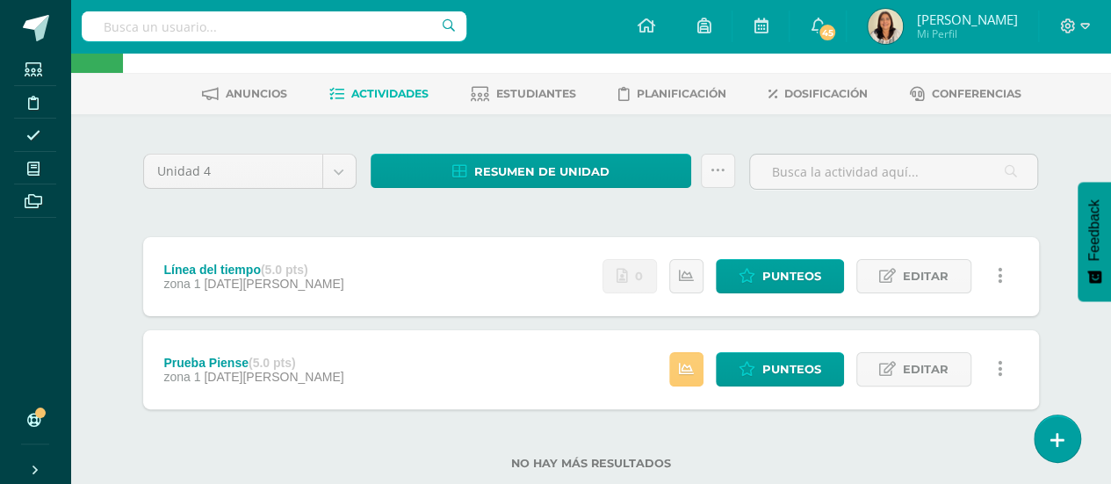
scroll to position [88, 0]
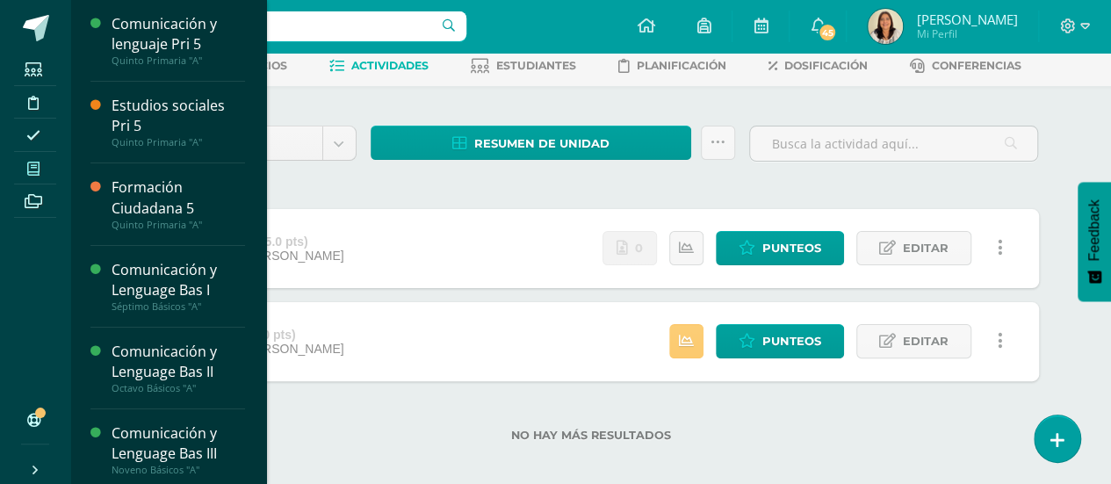
click at [38, 170] on icon at bounding box center [33, 169] width 12 height 14
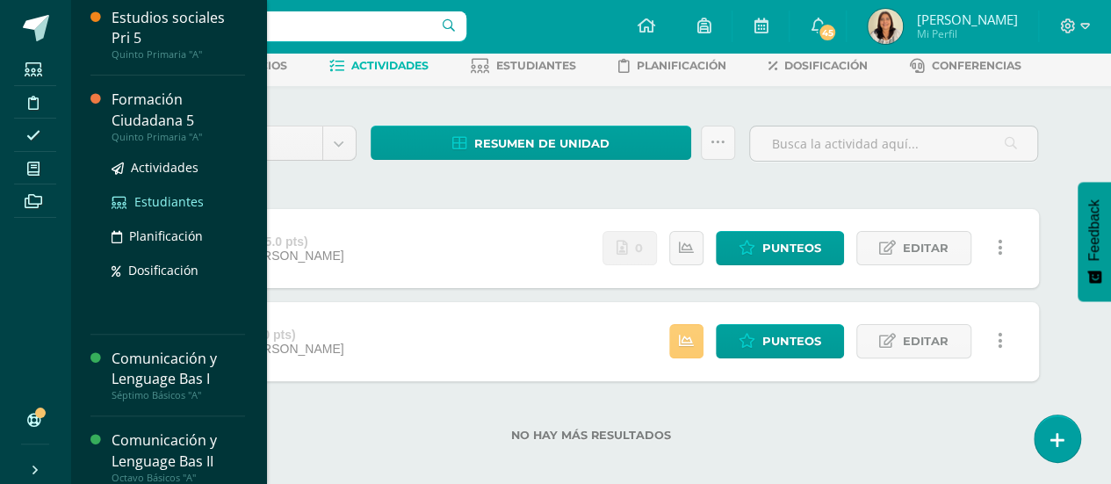
scroll to position [351, 0]
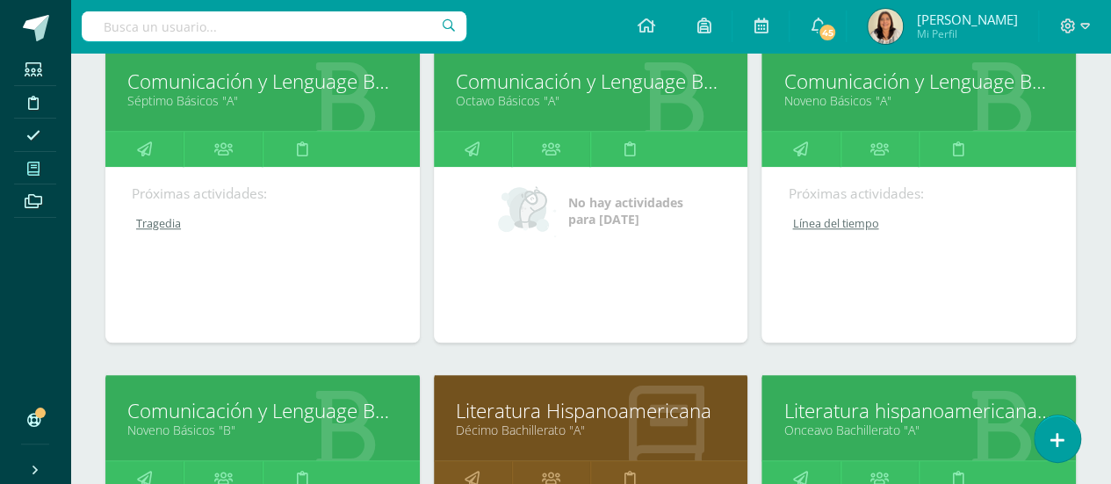
scroll to position [790, 0]
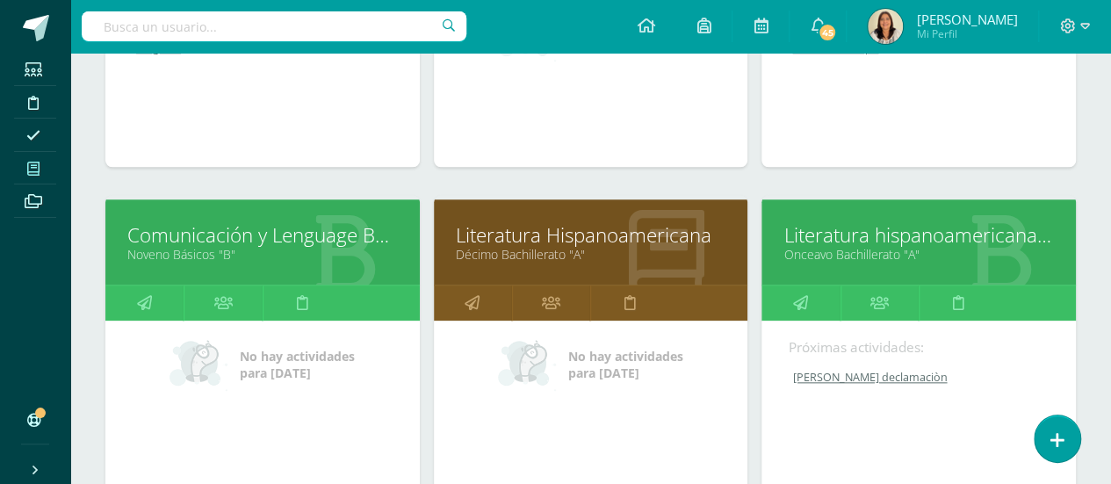
click at [832, 246] on link "Onceavo Bachillerato "A"" at bounding box center [918, 254] width 270 height 17
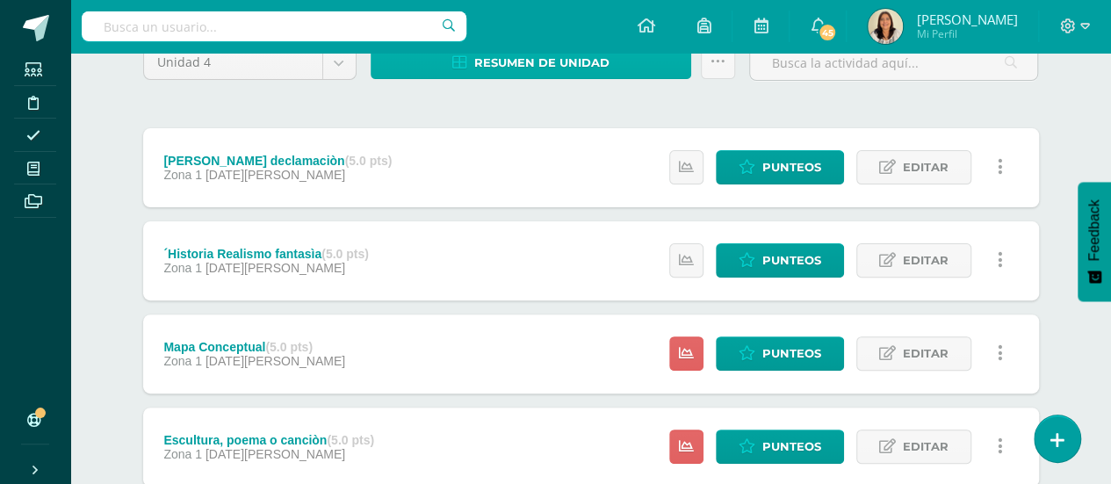
scroll to position [176, 0]
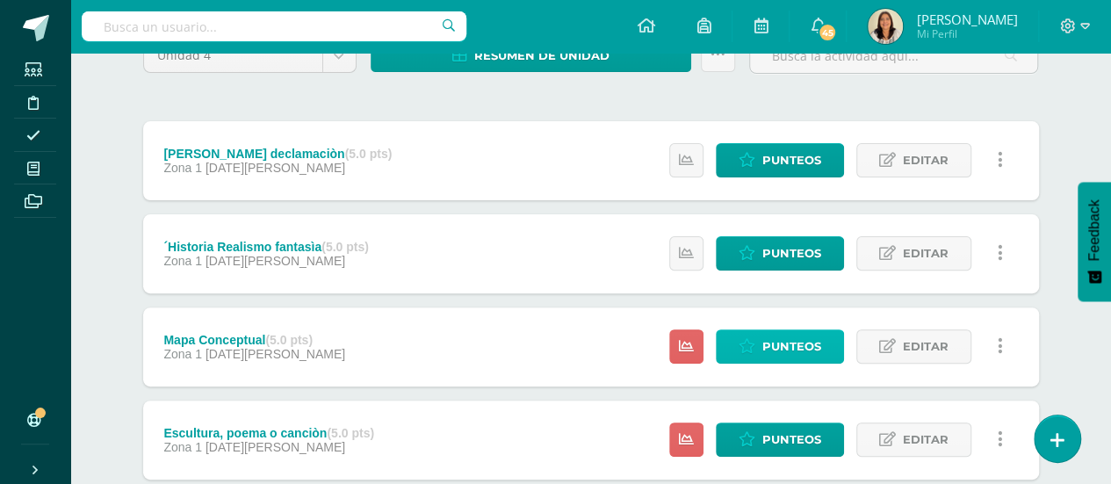
click at [781, 347] on span "Punteos" at bounding box center [791, 346] width 59 height 32
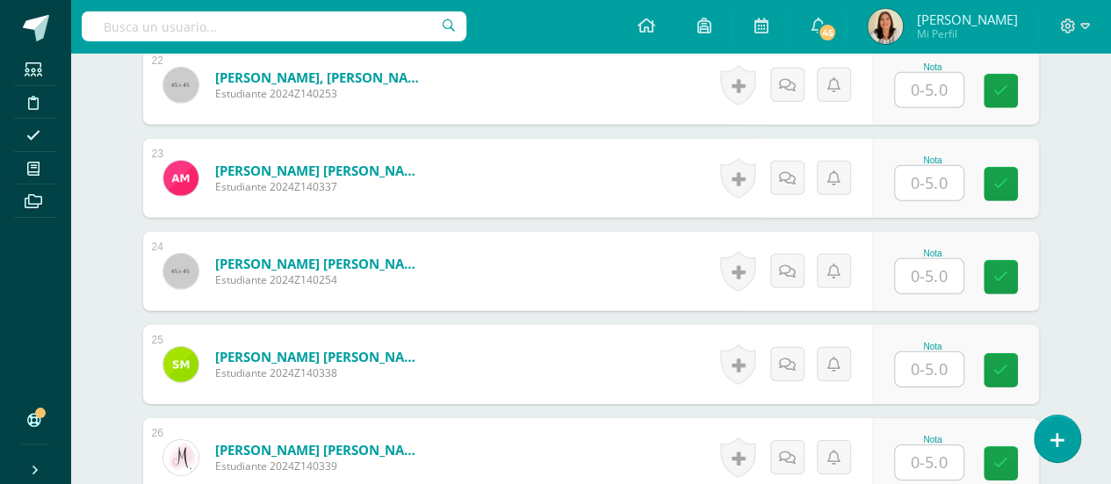
scroll to position [2564, 0]
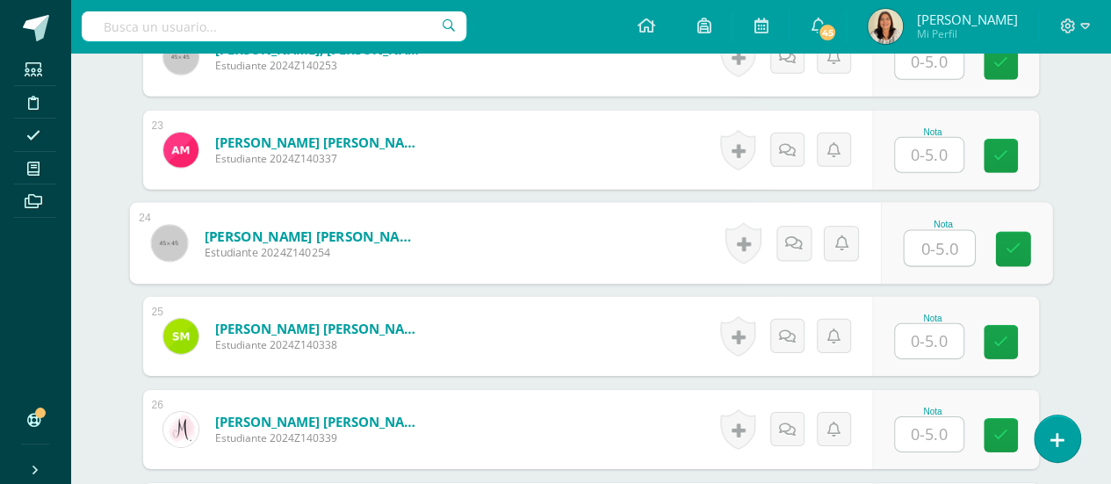
click at [952, 240] on input "text" at bounding box center [939, 248] width 70 height 35
type input "5"
click at [1003, 242] on link at bounding box center [1012, 249] width 35 height 35
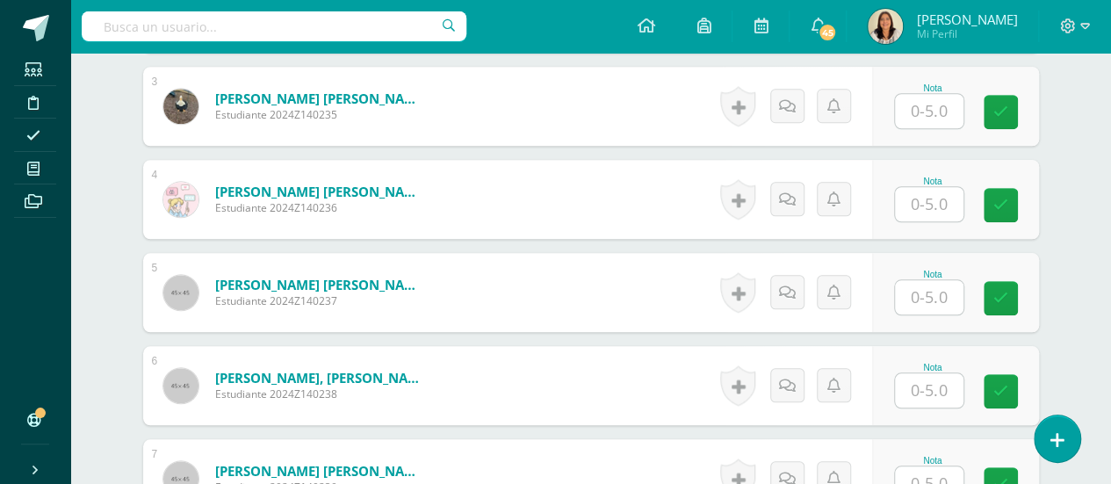
scroll to position [720, 0]
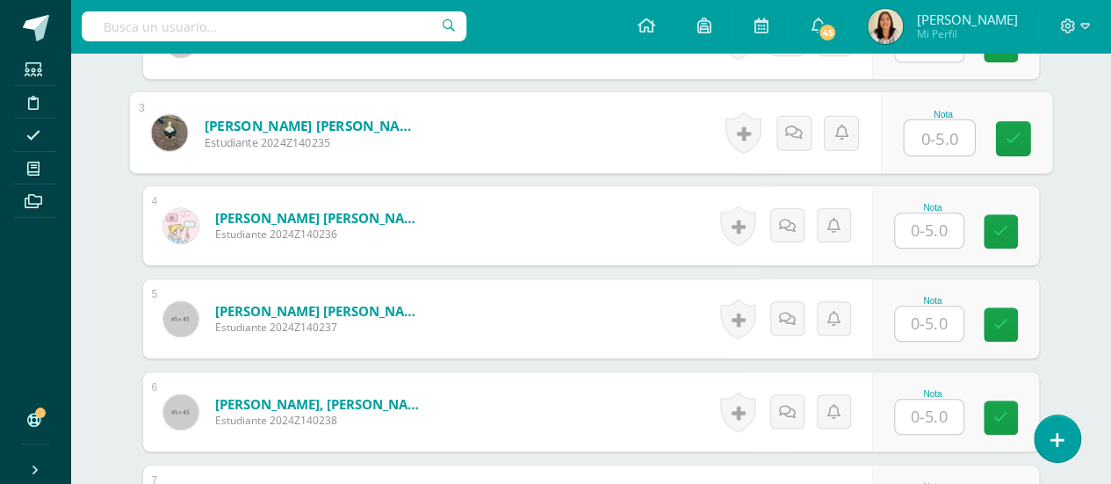
click at [929, 134] on input "text" at bounding box center [939, 137] width 70 height 35
type input "4"
click at [1004, 139] on icon at bounding box center [1012, 138] width 16 height 15
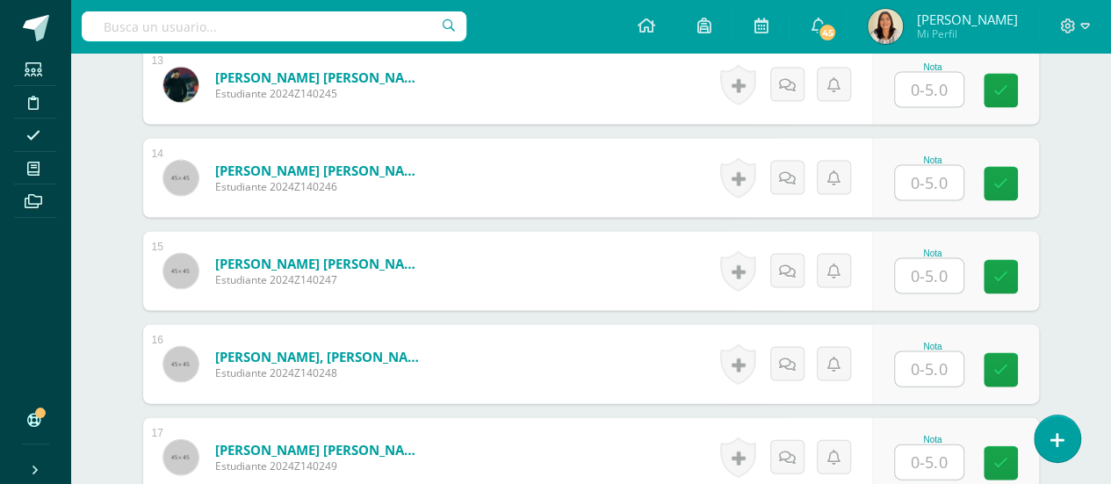
scroll to position [1774, 0]
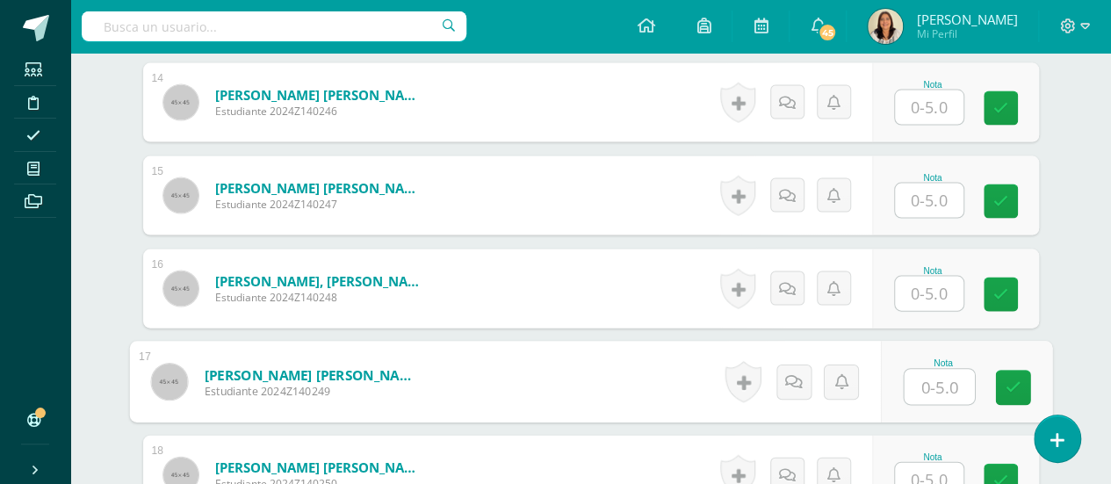
click at [925, 377] on input "text" at bounding box center [939, 387] width 70 height 35
type input "2"
click at [1015, 371] on link at bounding box center [1012, 388] width 35 height 35
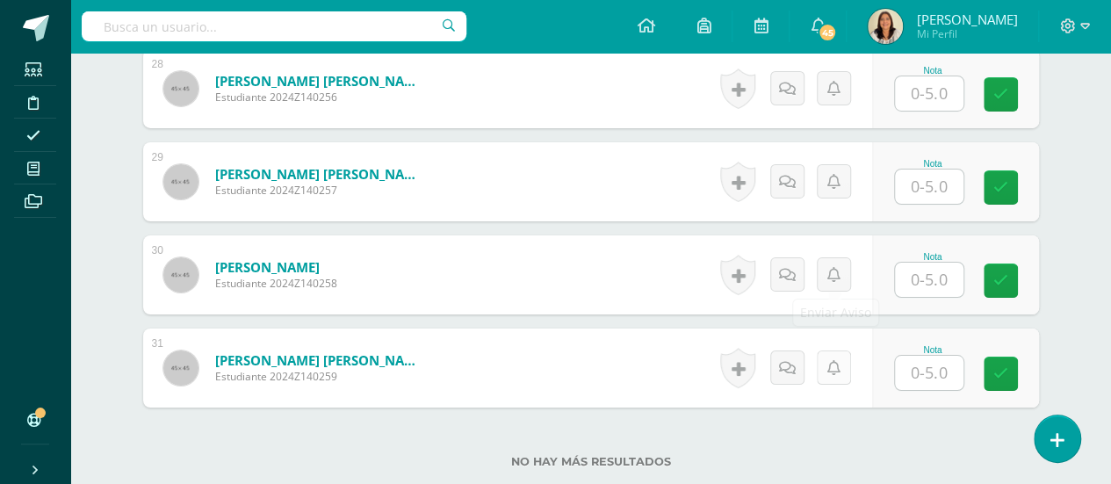
scroll to position [2915, 0]
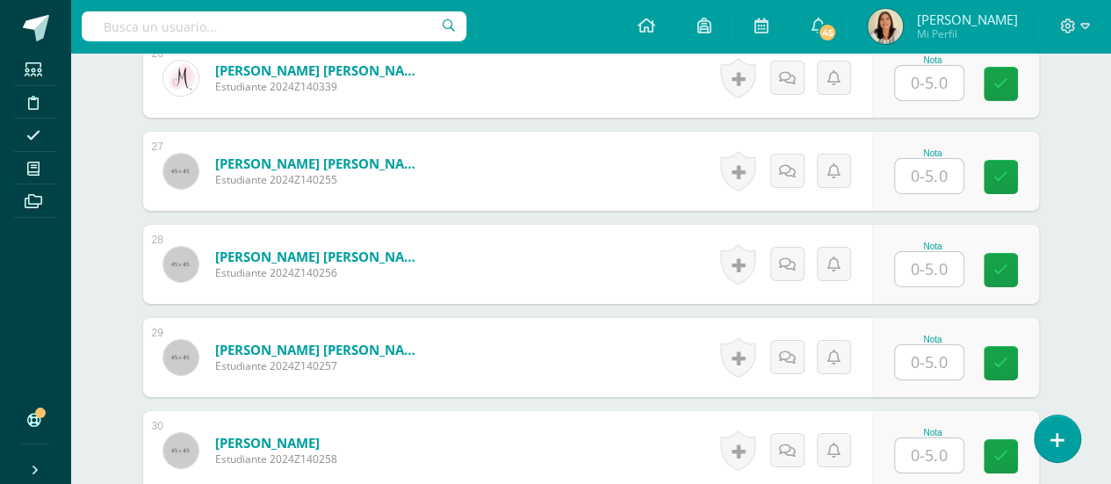
click at [924, 259] on input "text" at bounding box center [929, 269] width 68 height 34
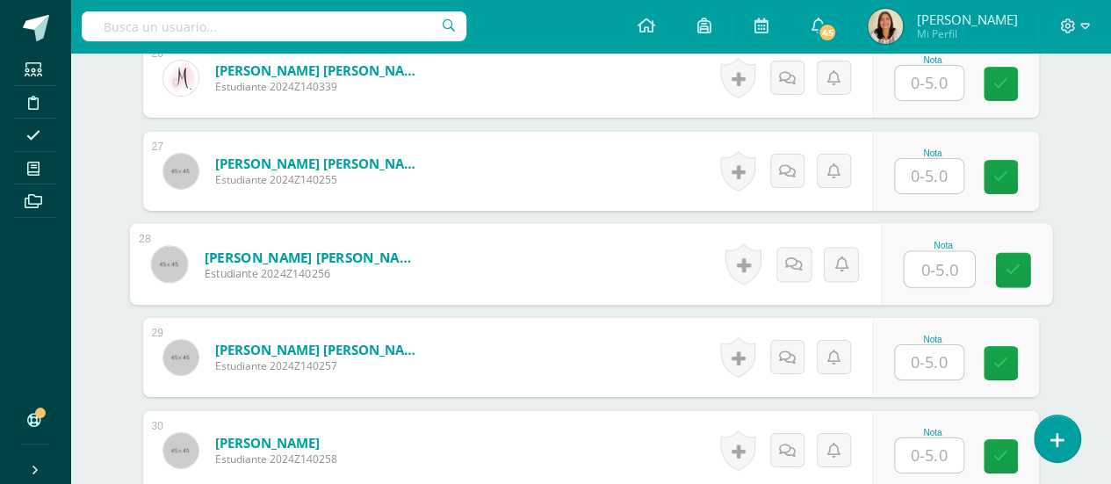
type input "5"
click at [1016, 266] on icon at bounding box center [1012, 270] width 16 height 15
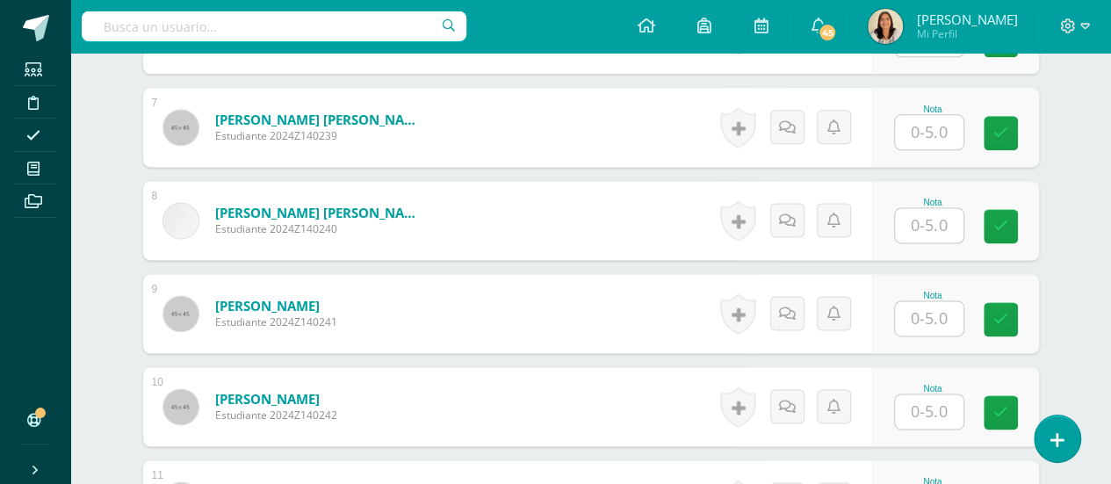
scroll to position [1071, 0]
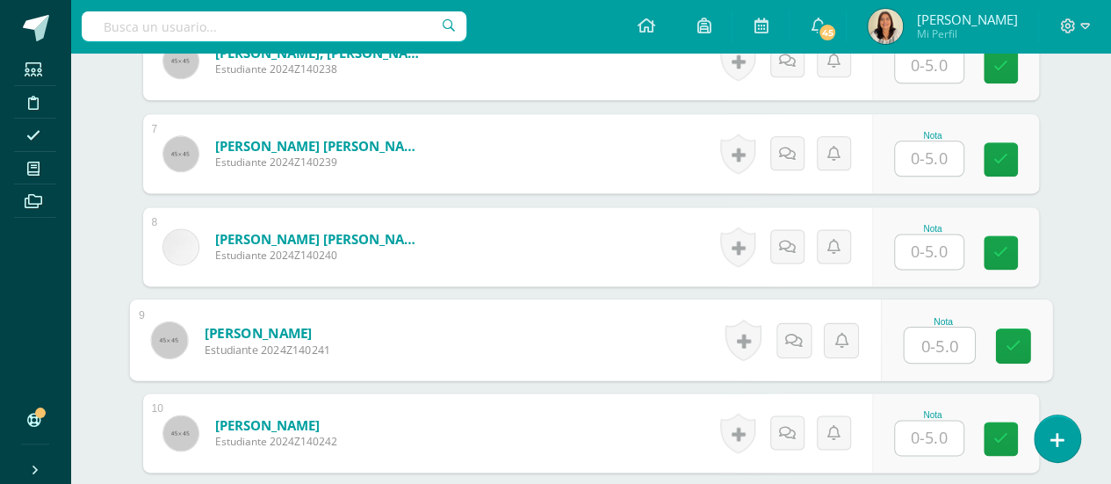
click at [936, 338] on input "text" at bounding box center [939, 345] width 70 height 35
type input "2"
click at [999, 346] on link at bounding box center [1012, 345] width 35 height 35
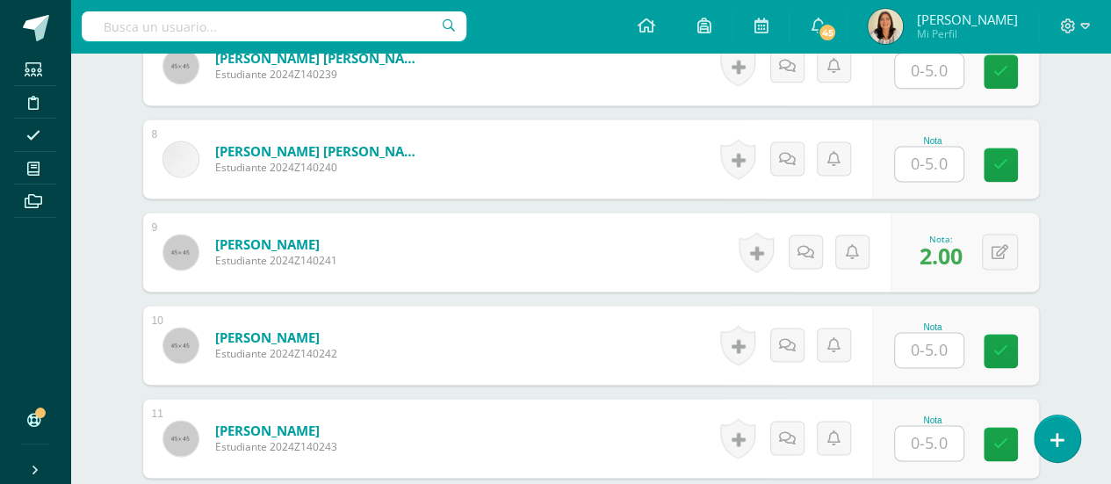
scroll to position [1335, 0]
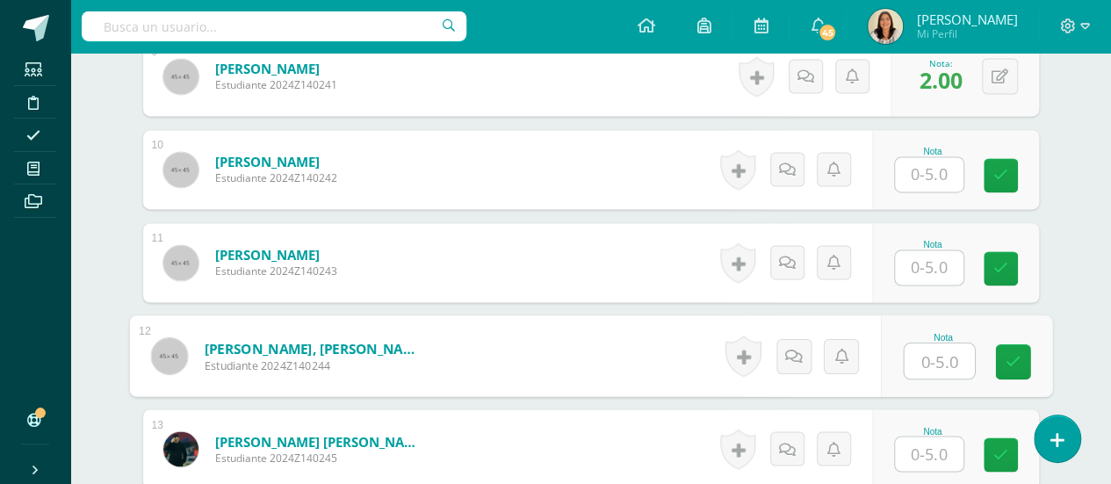
click at [928, 356] on input "text" at bounding box center [939, 360] width 70 height 35
type input "2"
click at [1020, 358] on link at bounding box center [1012, 361] width 35 height 35
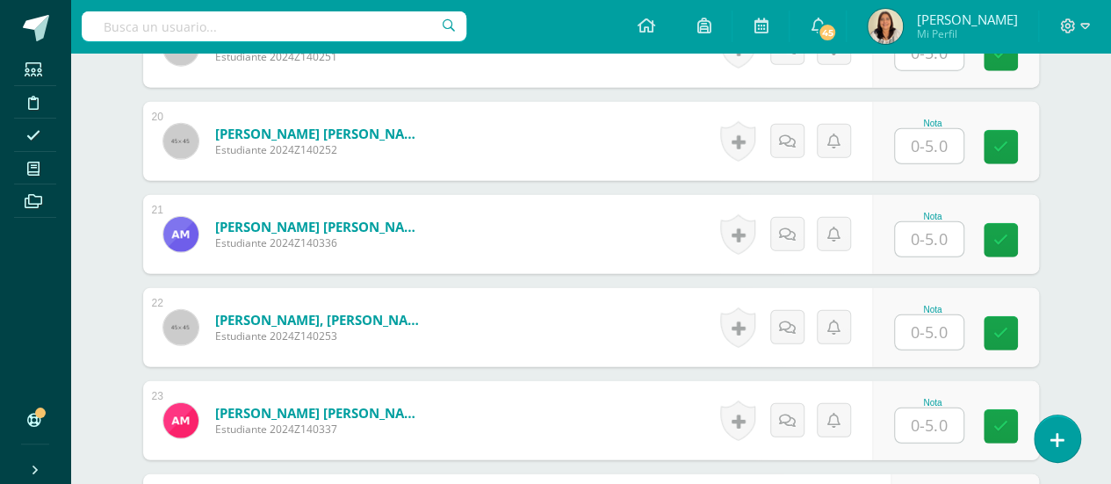
scroll to position [2388, 0]
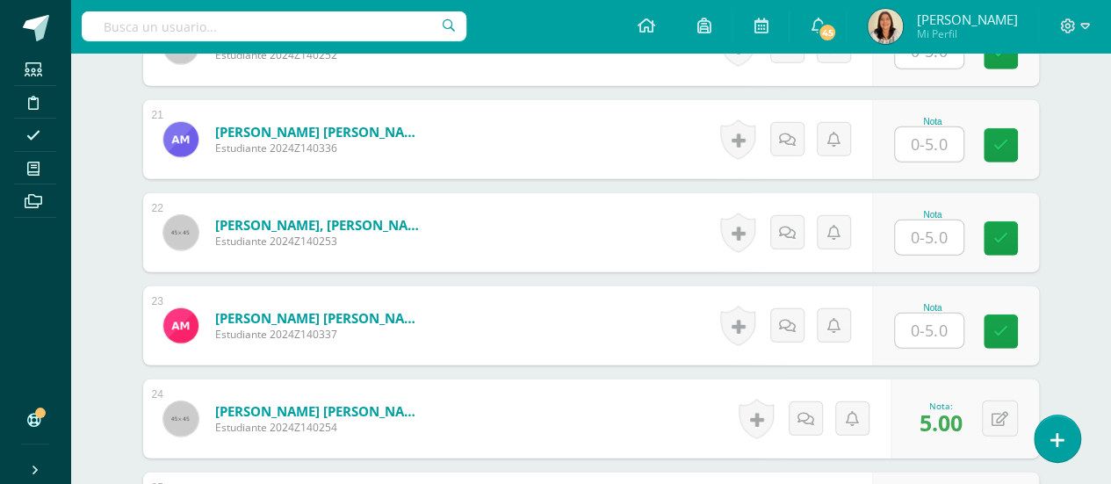
click at [938, 239] on input "text" at bounding box center [929, 237] width 68 height 34
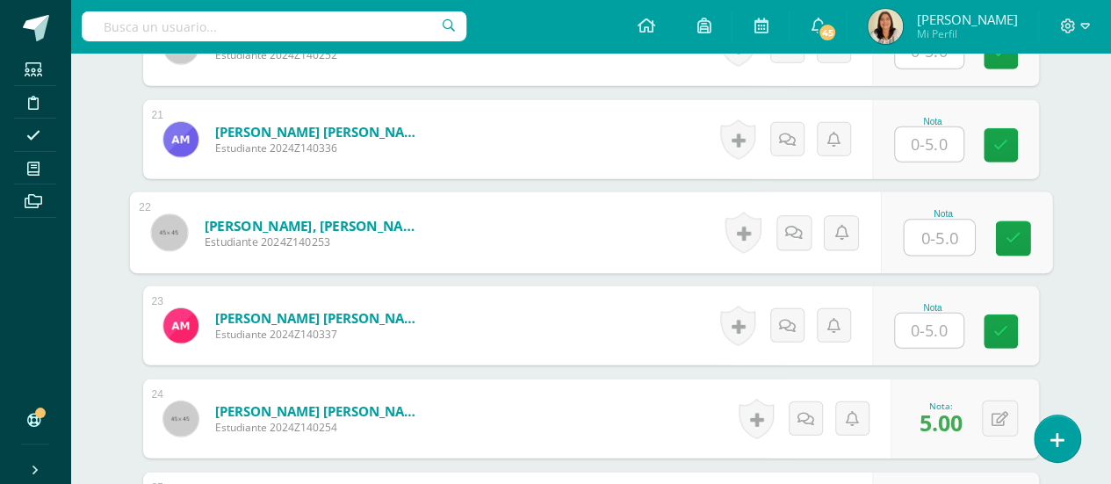
type input "3"
click at [1003, 236] on link at bounding box center [1012, 238] width 35 height 35
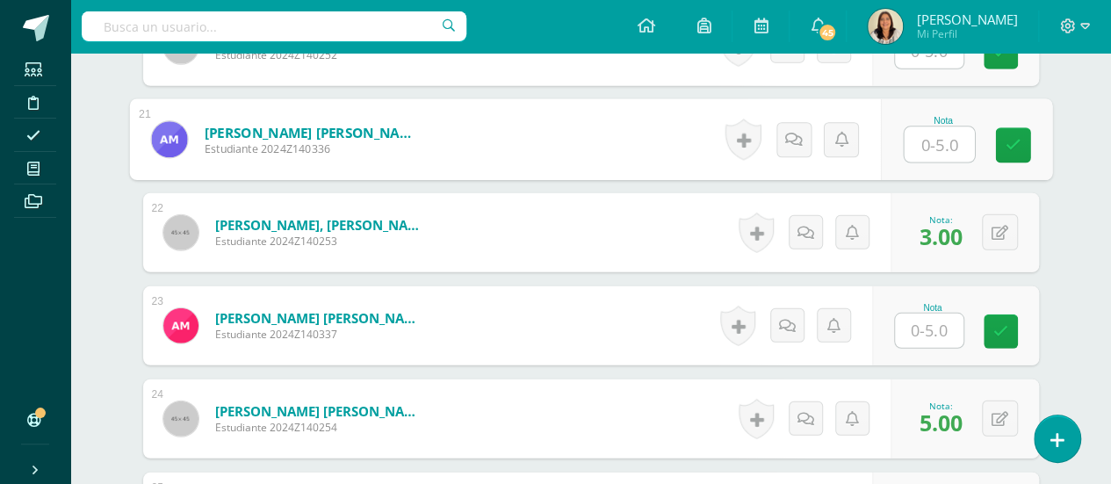
click at [926, 148] on input "text" at bounding box center [939, 144] width 70 height 35
type input "4"
click at [1007, 141] on icon at bounding box center [1012, 145] width 16 height 15
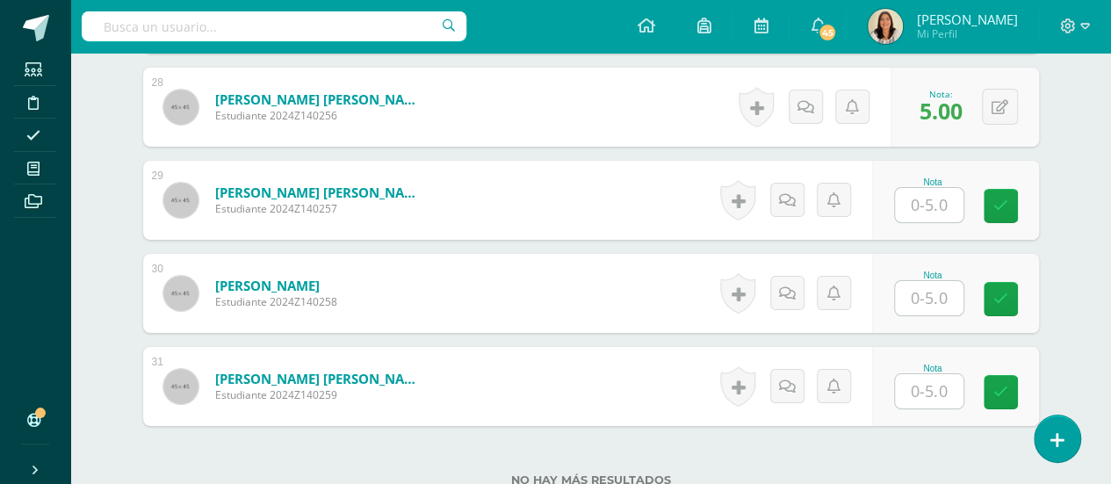
scroll to position [3209, 0]
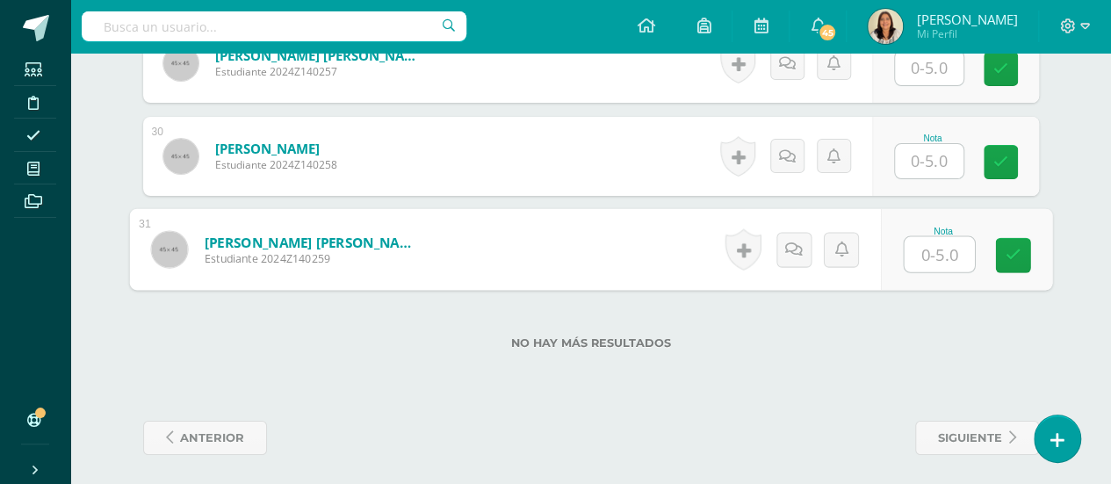
click at [930, 258] on input "text" at bounding box center [939, 254] width 70 height 35
type input "5"
click at [1010, 256] on icon at bounding box center [1012, 255] width 16 height 15
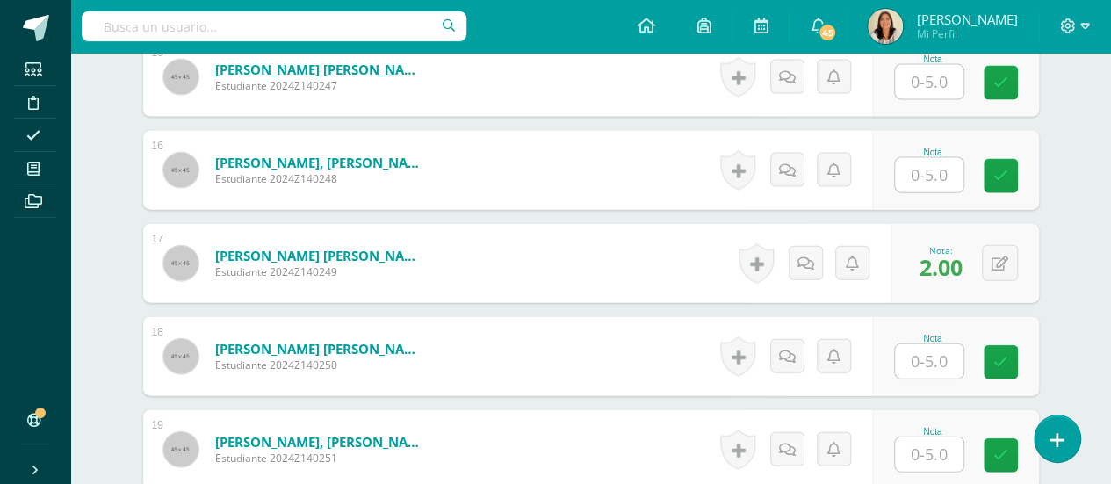
scroll to position [1804, 0]
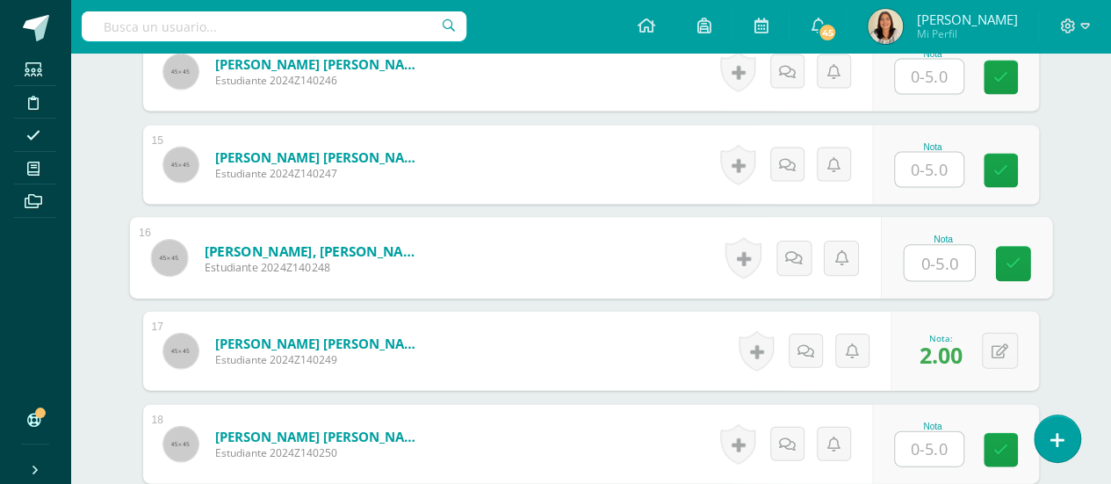
click at [915, 254] on input "text" at bounding box center [939, 263] width 70 height 35
type input "2"
click at [1018, 263] on icon at bounding box center [1012, 263] width 16 height 15
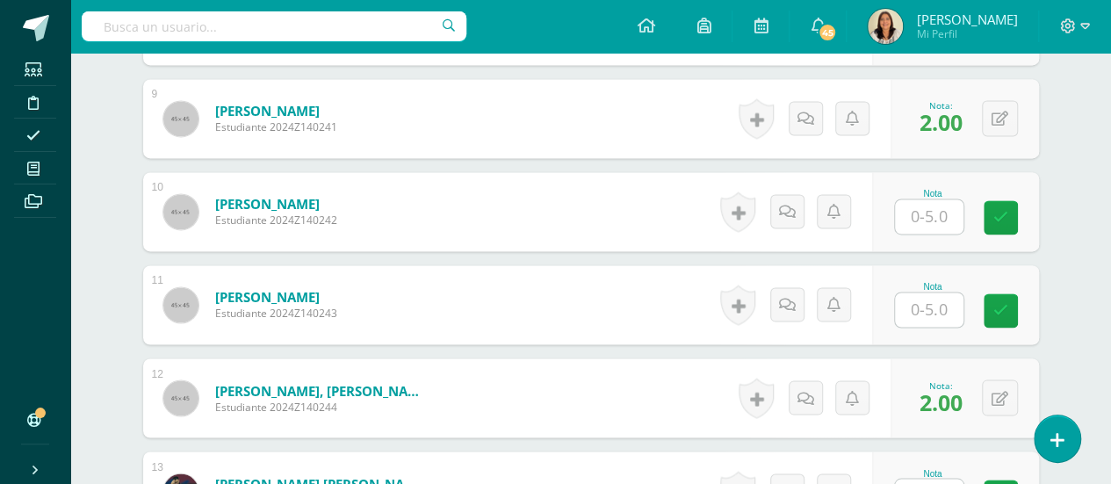
scroll to position [1278, 0]
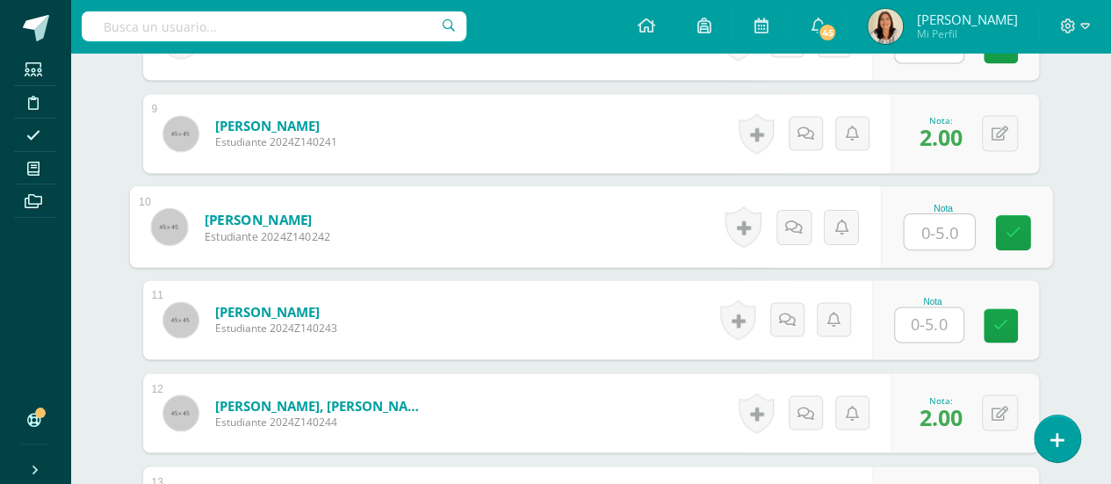
click at [945, 236] on input "text" at bounding box center [939, 231] width 70 height 35
type input "5"
click at [1006, 218] on link at bounding box center [1012, 232] width 35 height 35
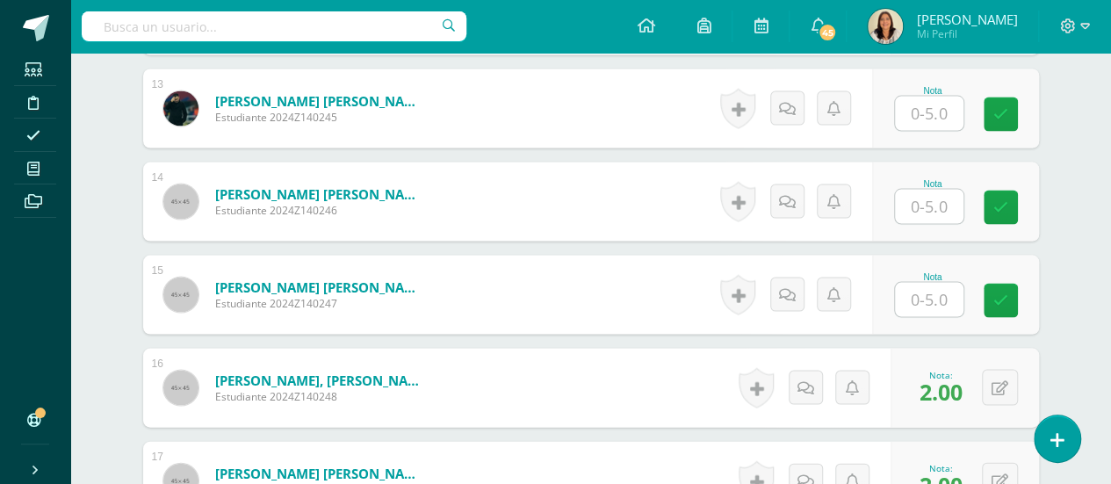
scroll to position [1717, 0]
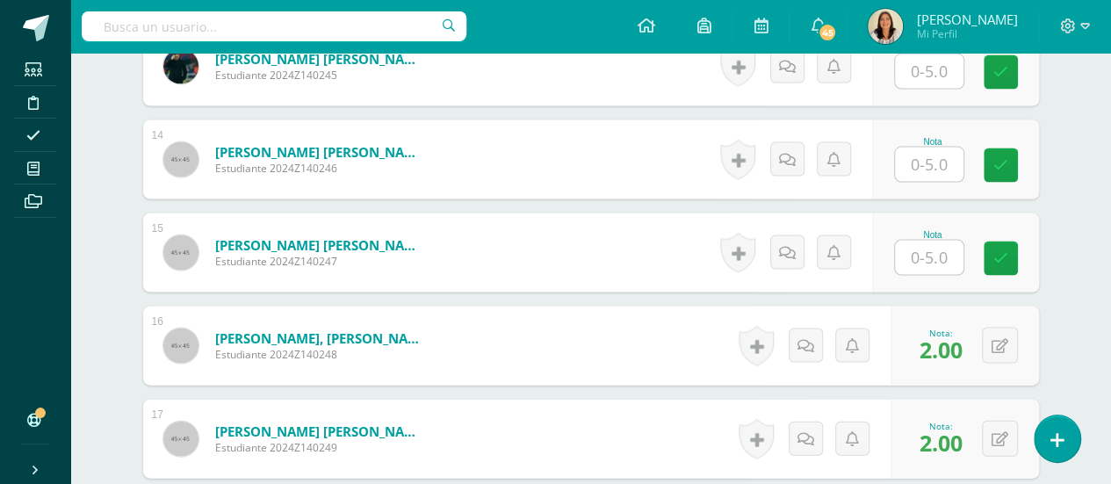
click at [932, 254] on input "text" at bounding box center [929, 258] width 68 height 34
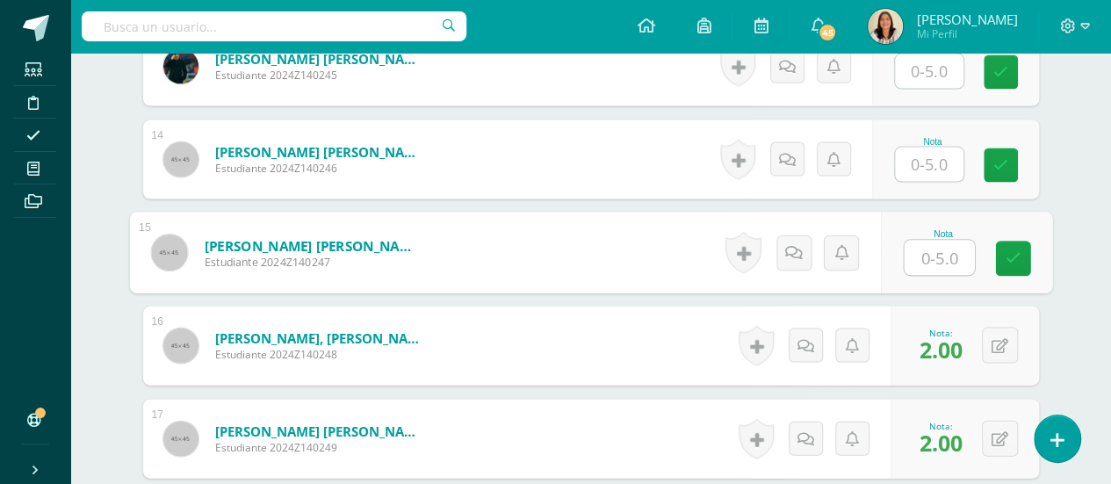
type input "5"
click at [1011, 251] on icon at bounding box center [1012, 258] width 16 height 15
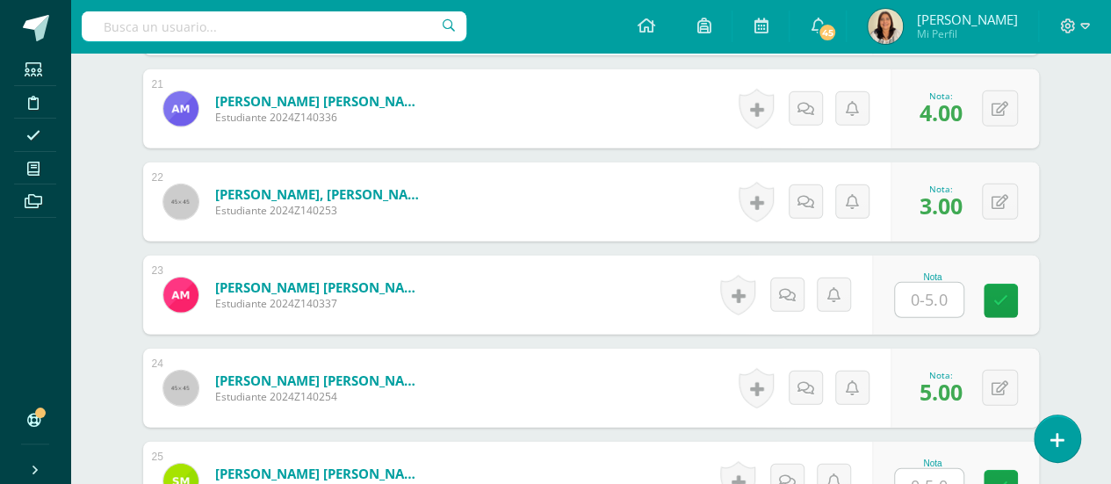
scroll to position [2682, 0]
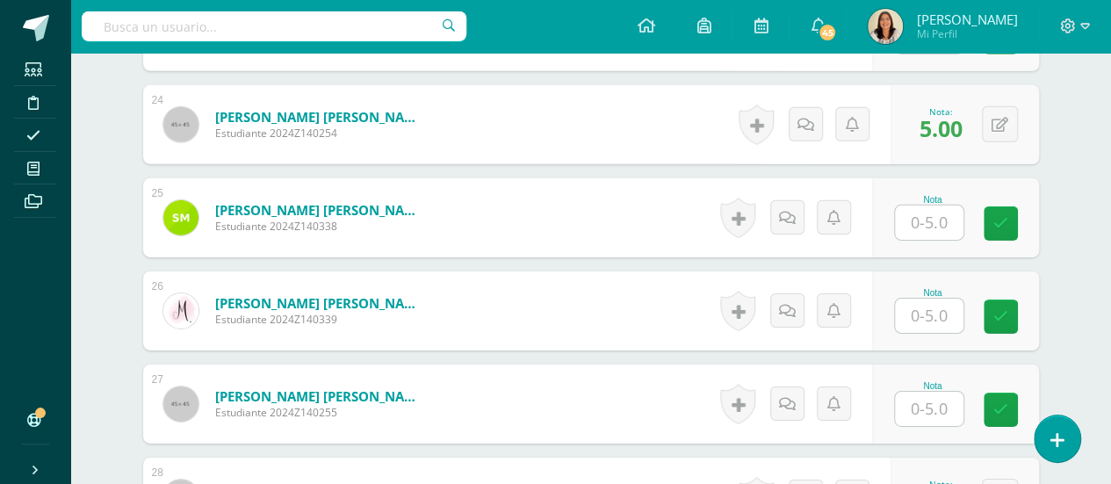
click at [917, 403] on input "text" at bounding box center [929, 409] width 68 height 34
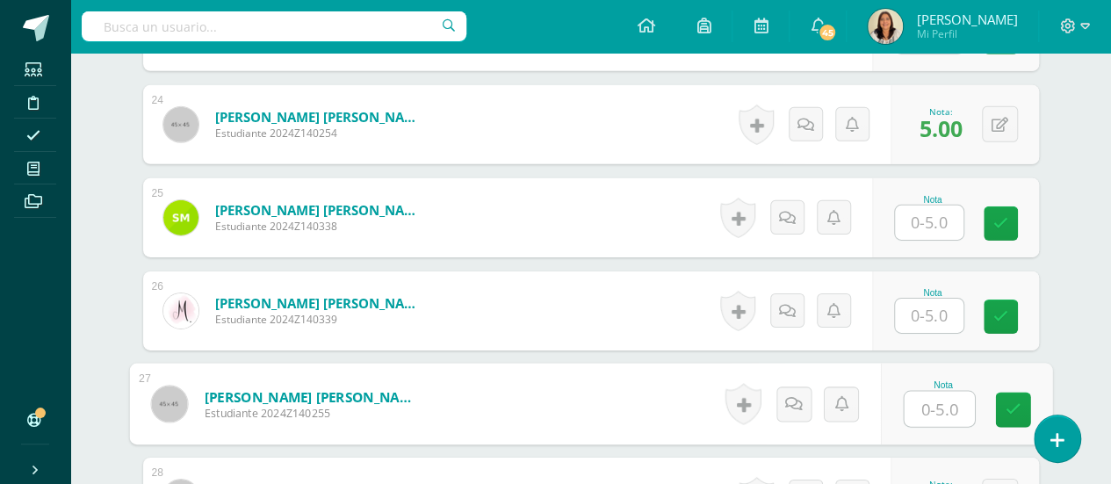
type input "5"
click at [1010, 402] on icon at bounding box center [1012, 409] width 16 height 15
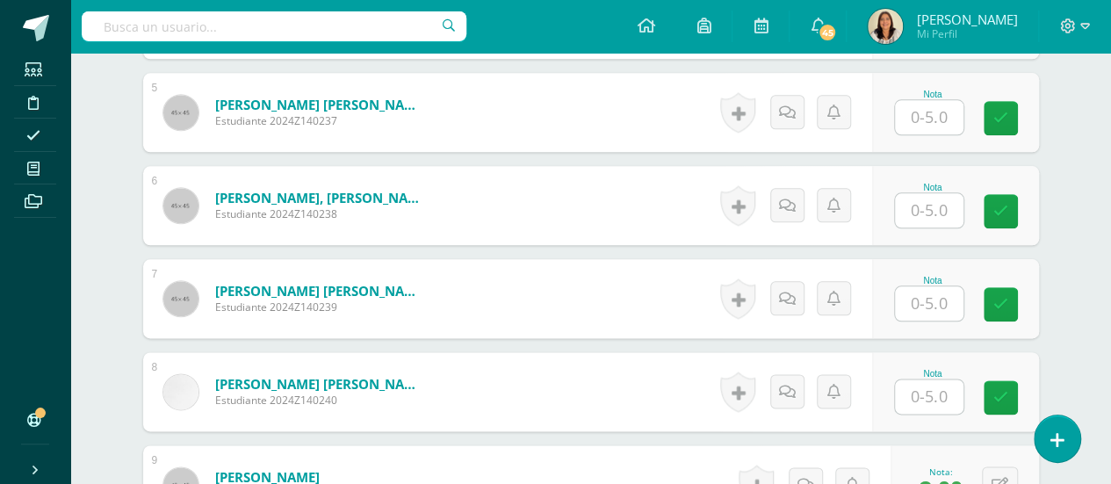
scroll to position [751, 0]
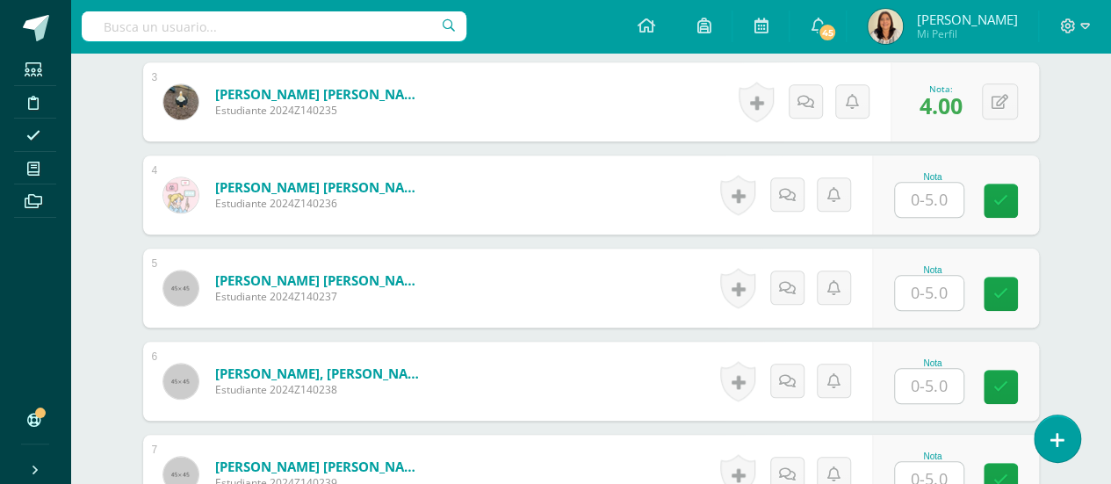
click at [941, 285] on input "text" at bounding box center [929, 293] width 68 height 34
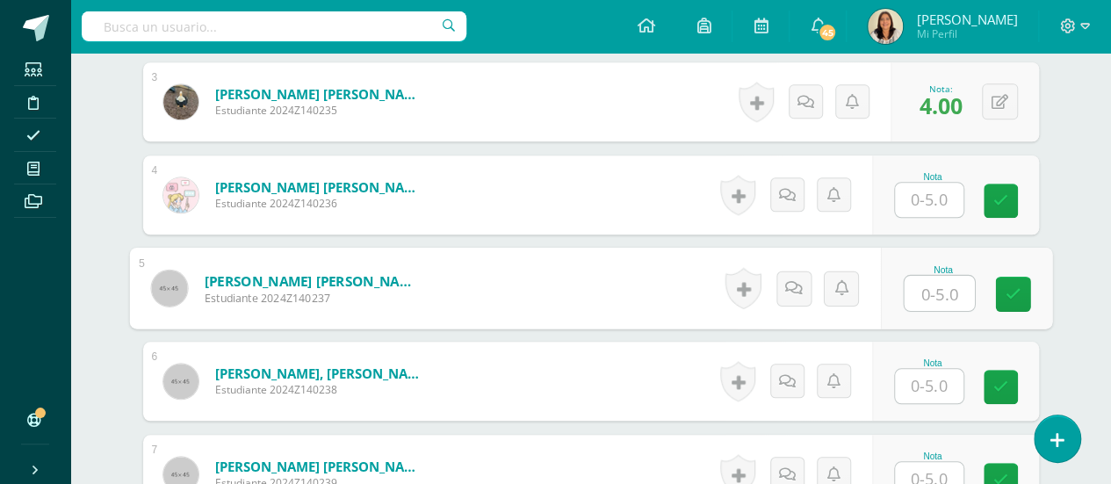
type input "5"
click at [1017, 287] on icon at bounding box center [1012, 293] width 16 height 15
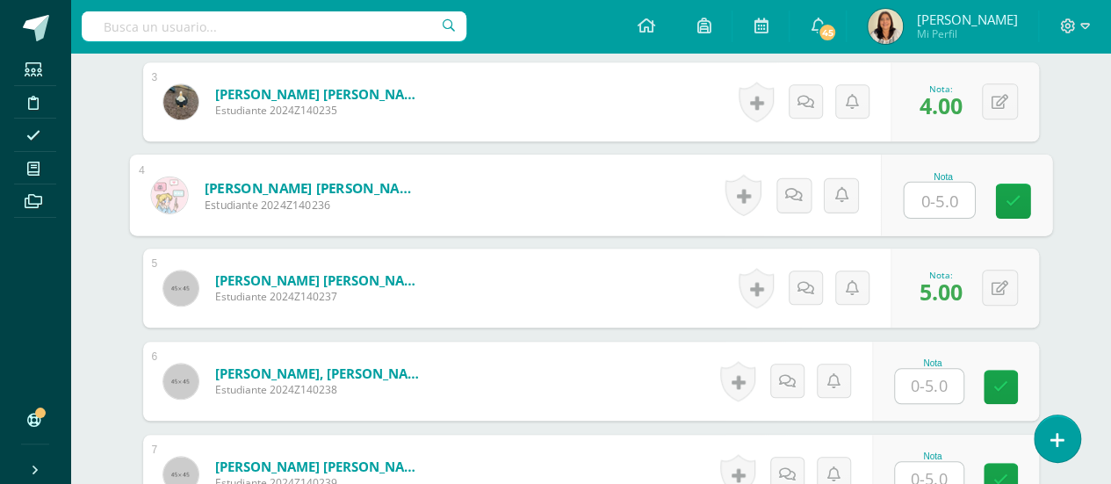
click at [945, 200] on input "text" at bounding box center [939, 200] width 70 height 35
type input "5"
click at [1004, 206] on link at bounding box center [1012, 201] width 35 height 35
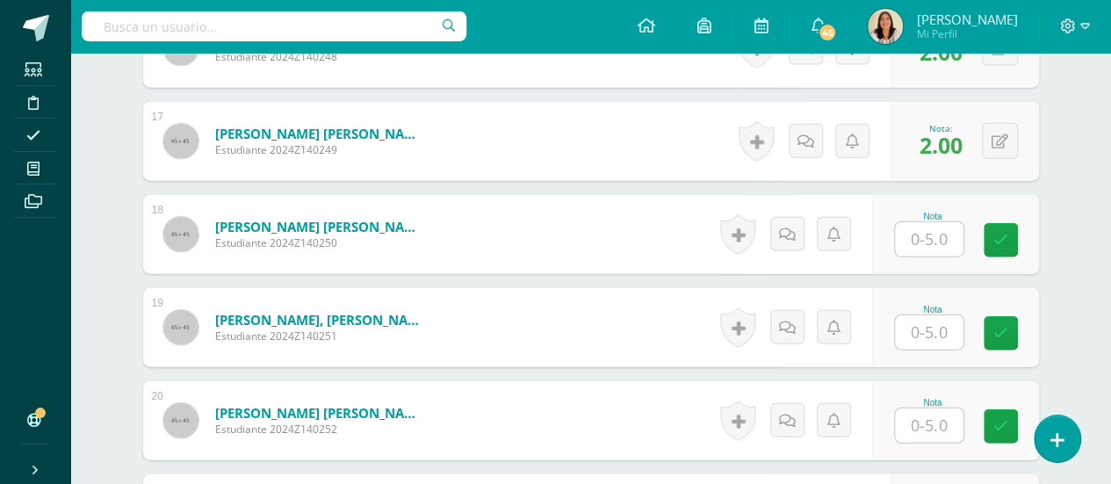
scroll to position [2068, 0]
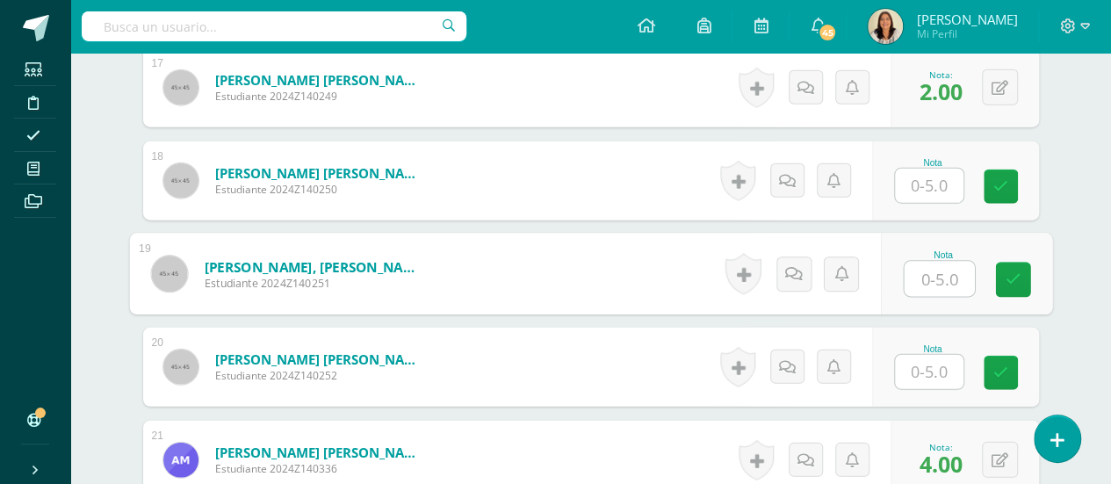
click at [943, 269] on input "text" at bounding box center [939, 279] width 70 height 35
type input "2"
click at [999, 273] on link at bounding box center [1012, 280] width 35 height 35
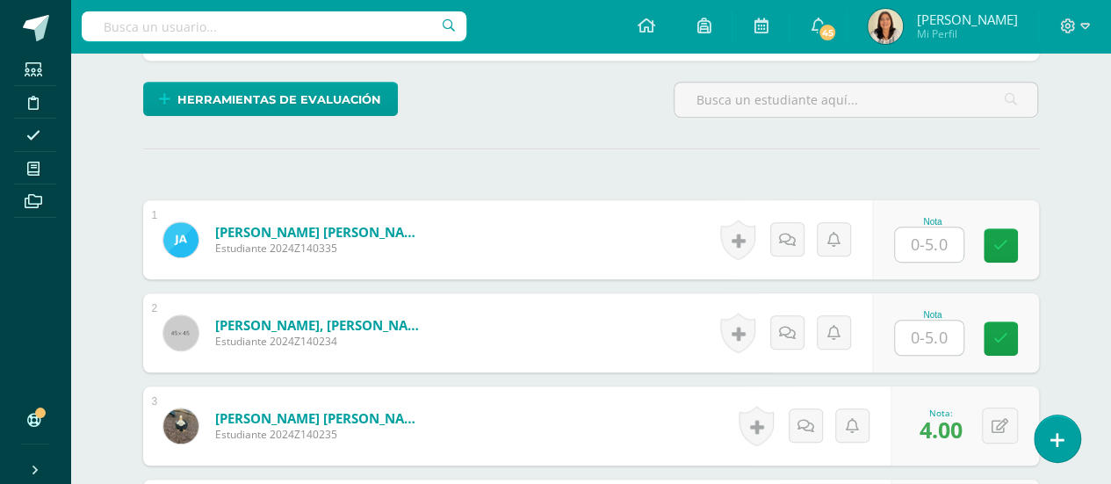
scroll to position [400, 0]
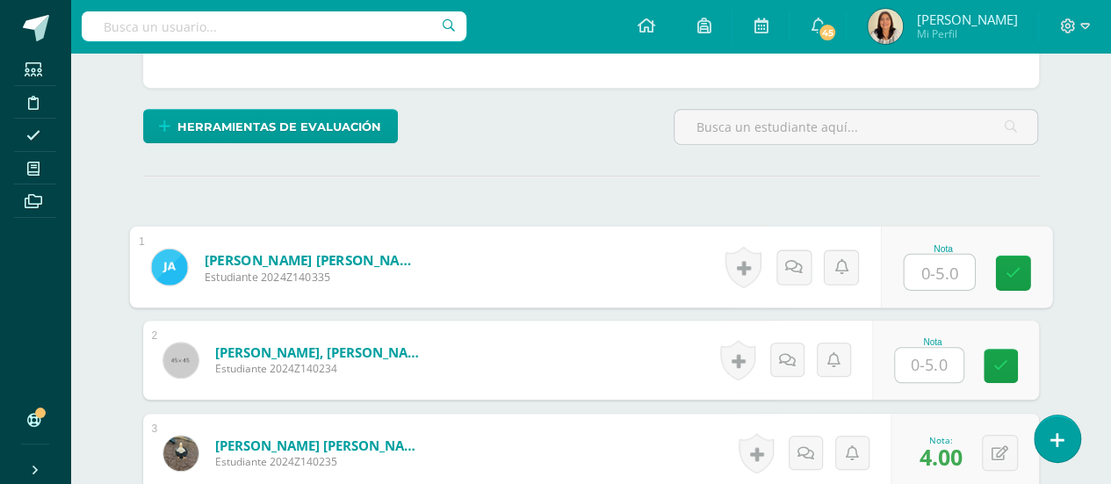
click at [928, 271] on input "text" at bounding box center [939, 272] width 70 height 35
type input "5"
click at [1019, 256] on link at bounding box center [1012, 273] width 35 height 35
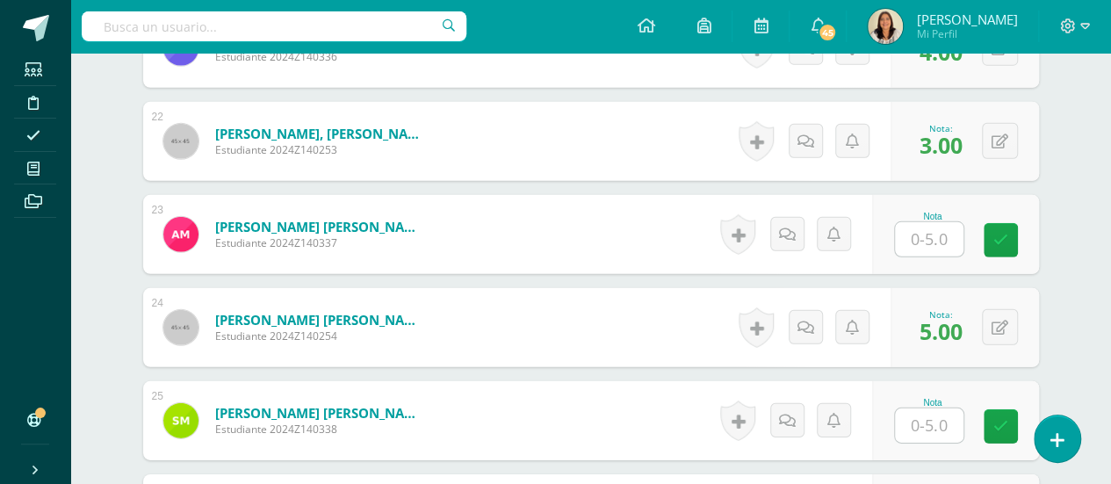
scroll to position [2507, 0]
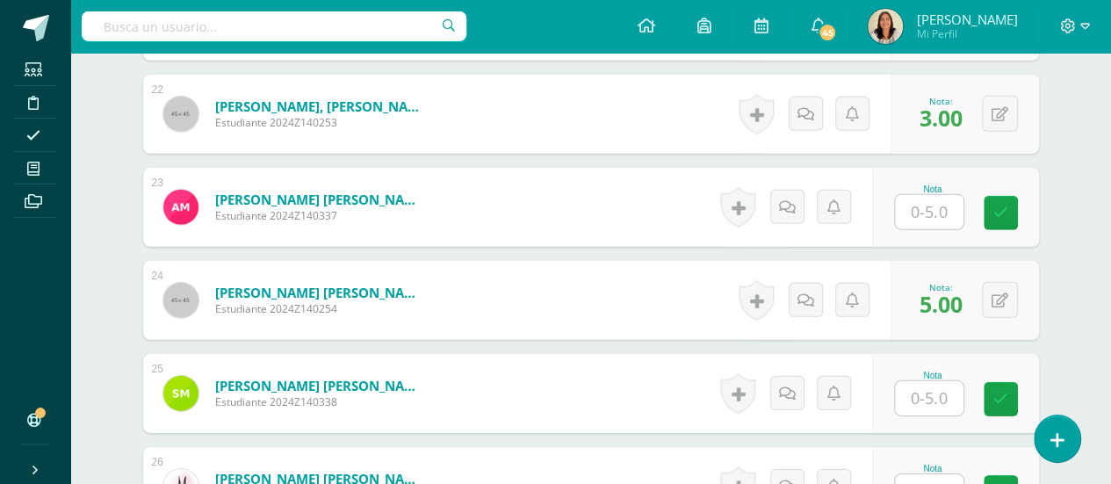
click at [931, 397] on input "text" at bounding box center [929, 398] width 68 height 34
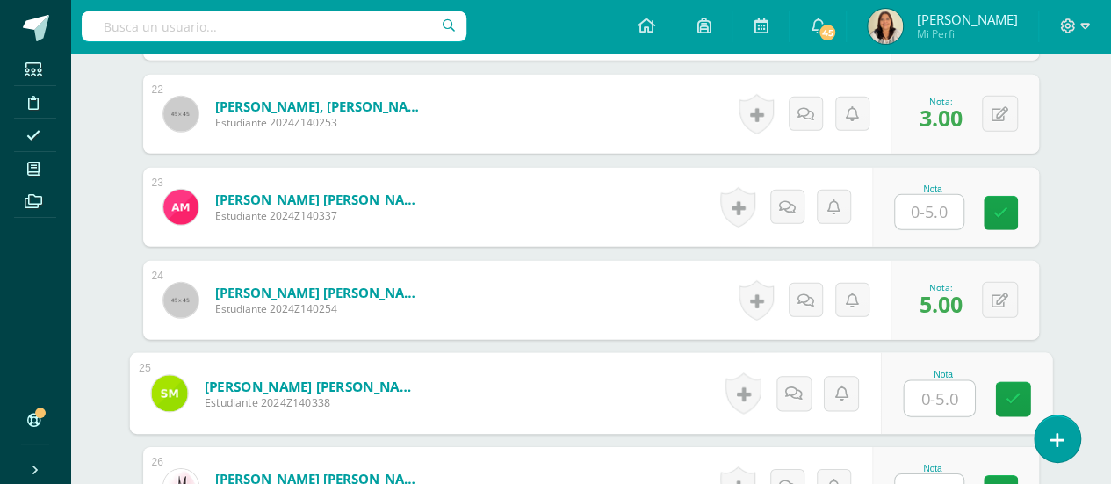
type input "5"
click at [1019, 387] on link at bounding box center [1012, 399] width 35 height 35
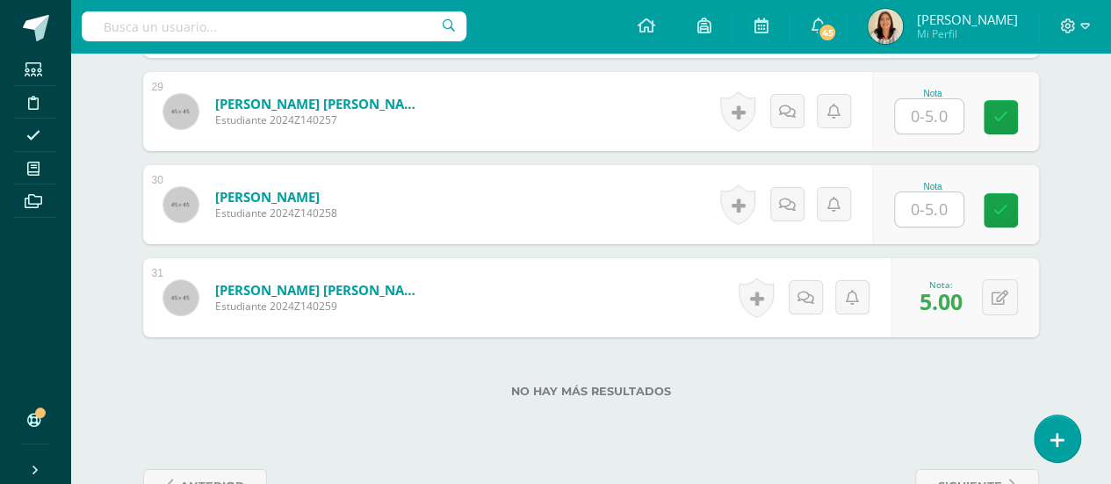
scroll to position [3121, 0]
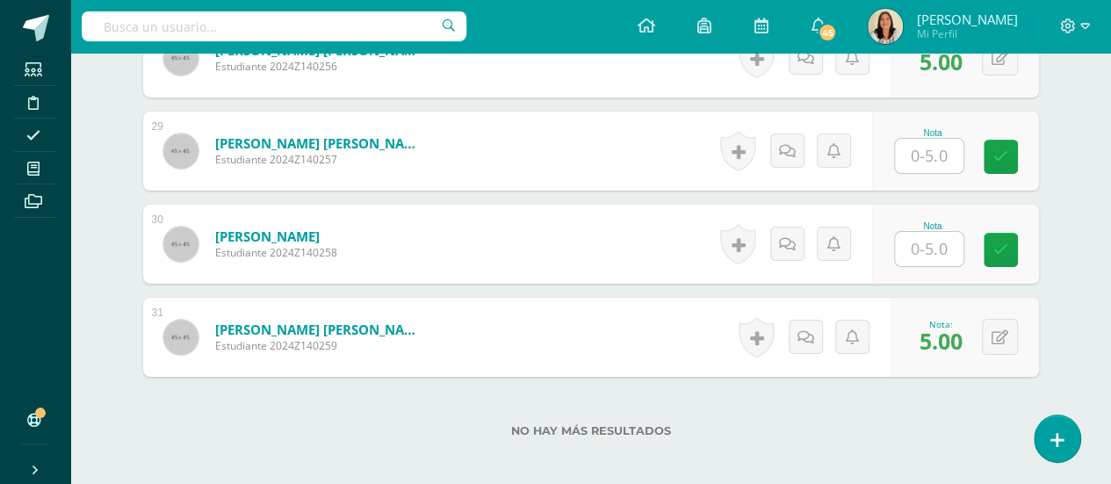
click at [939, 162] on input "text" at bounding box center [929, 156] width 68 height 34
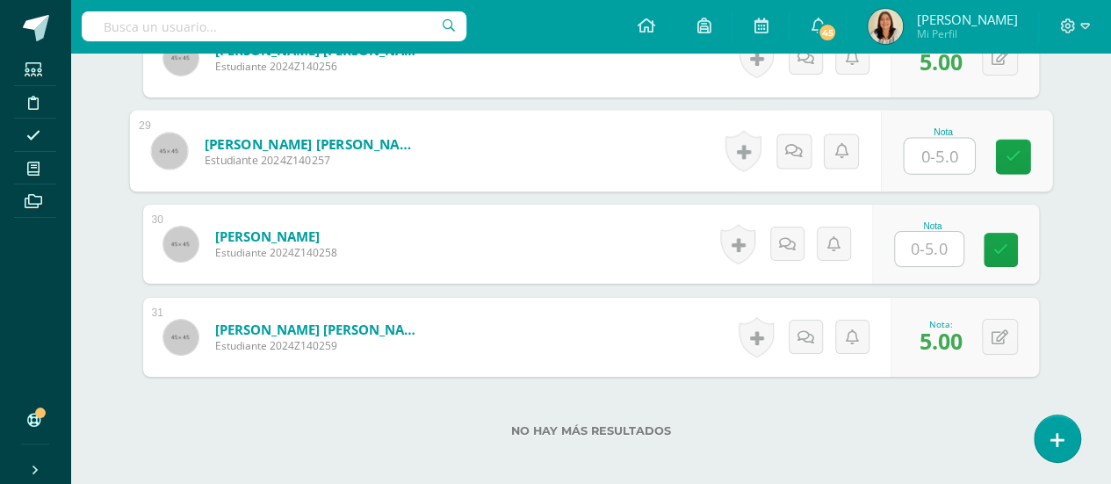
type input "3"
click at [1017, 153] on icon at bounding box center [1012, 156] width 16 height 15
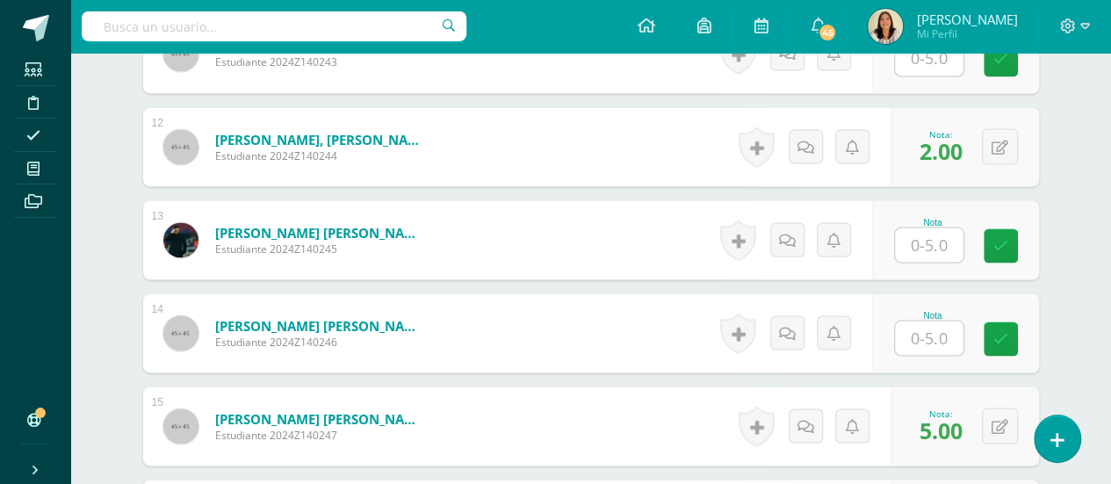
scroll to position [1453, 0]
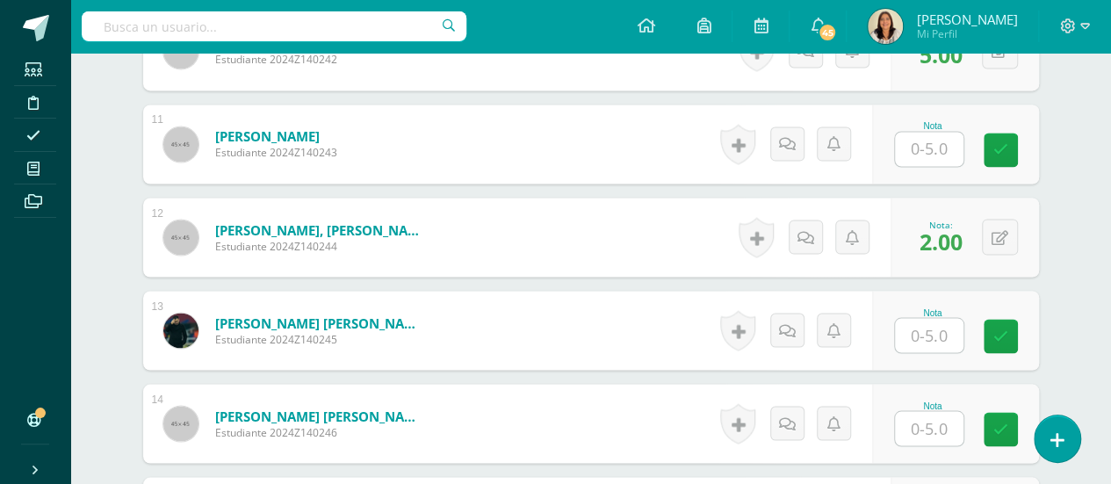
click at [919, 136] on input "text" at bounding box center [929, 149] width 68 height 34
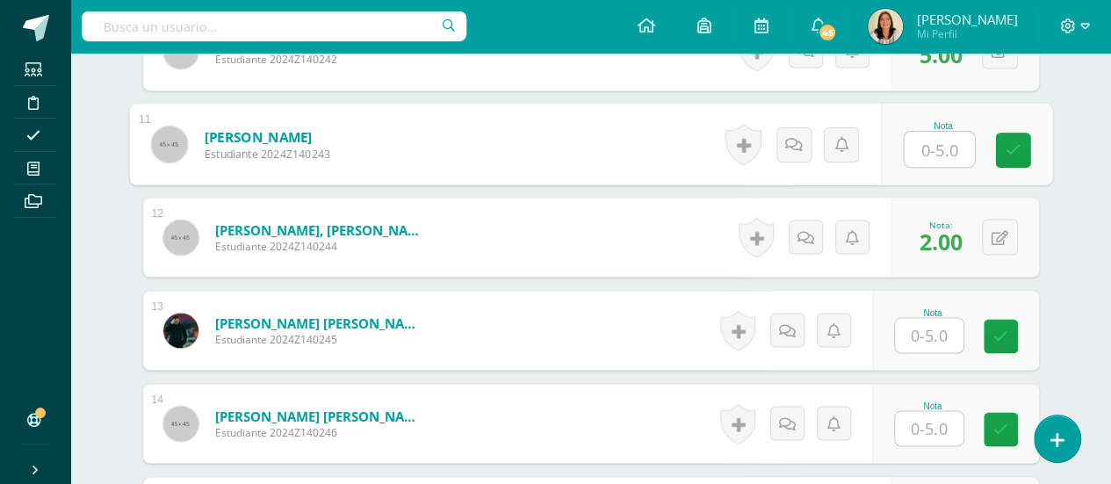
type input "3"
click at [1015, 142] on icon at bounding box center [1012, 149] width 16 height 15
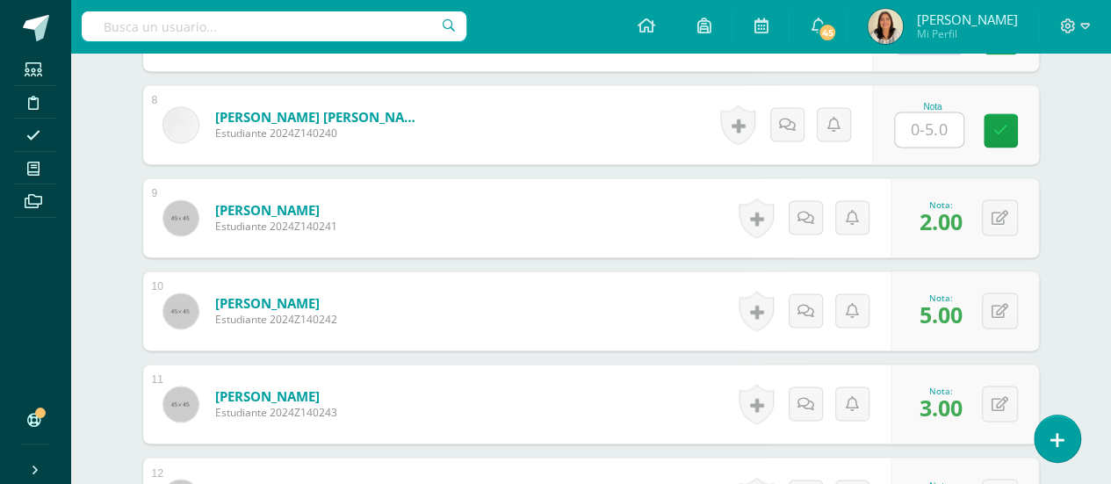
scroll to position [1190, 0]
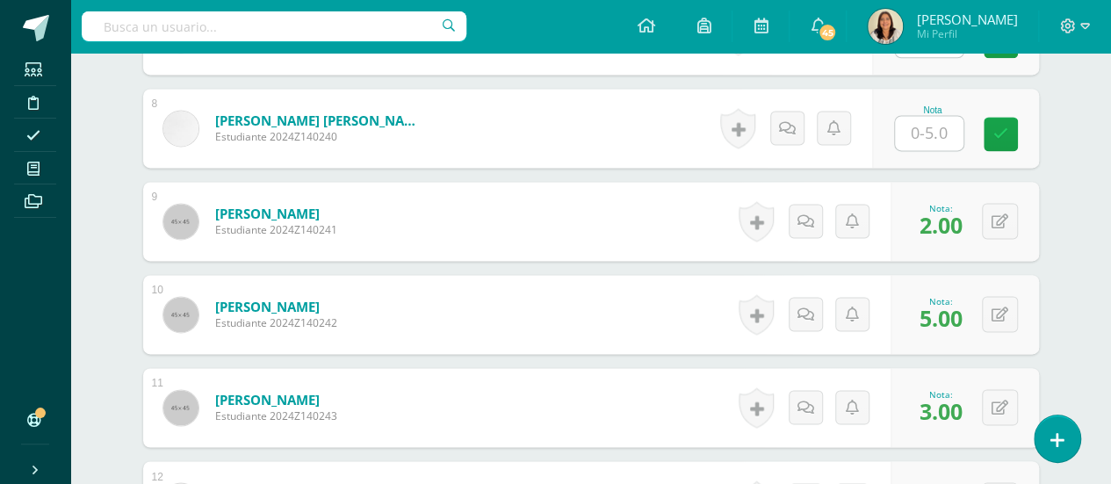
click at [933, 124] on input "text" at bounding box center [929, 133] width 68 height 34
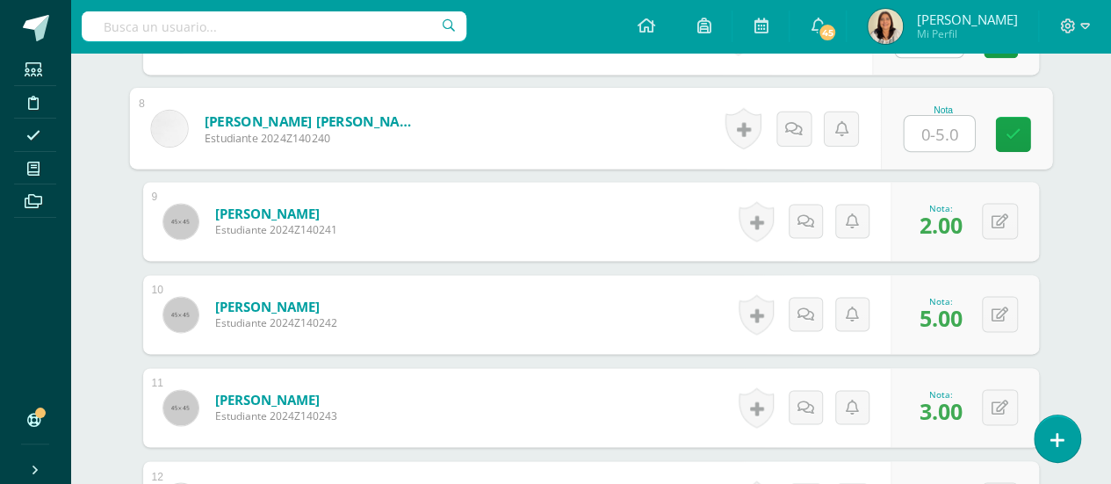
type input "4"
click at [1009, 126] on icon at bounding box center [1012, 133] width 16 height 15
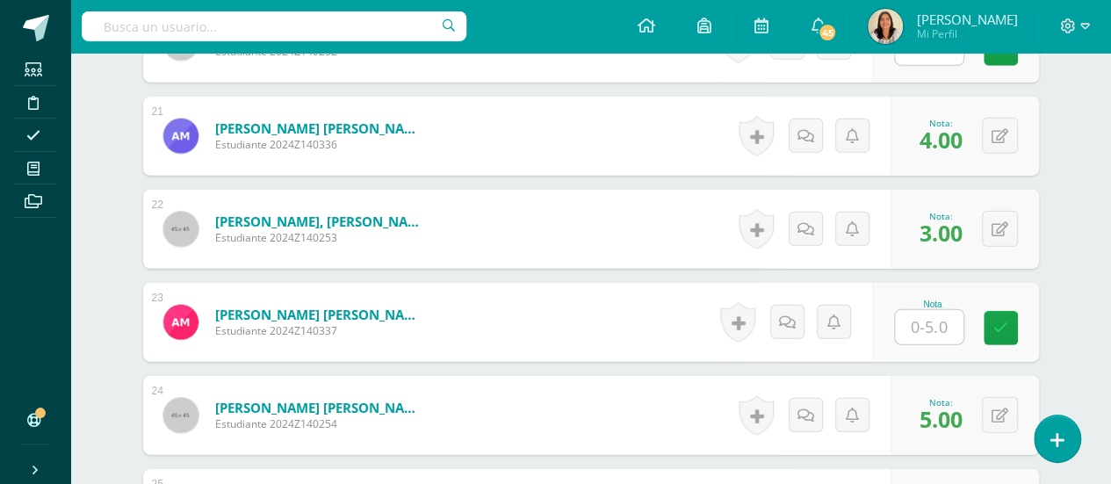
scroll to position [2419, 0]
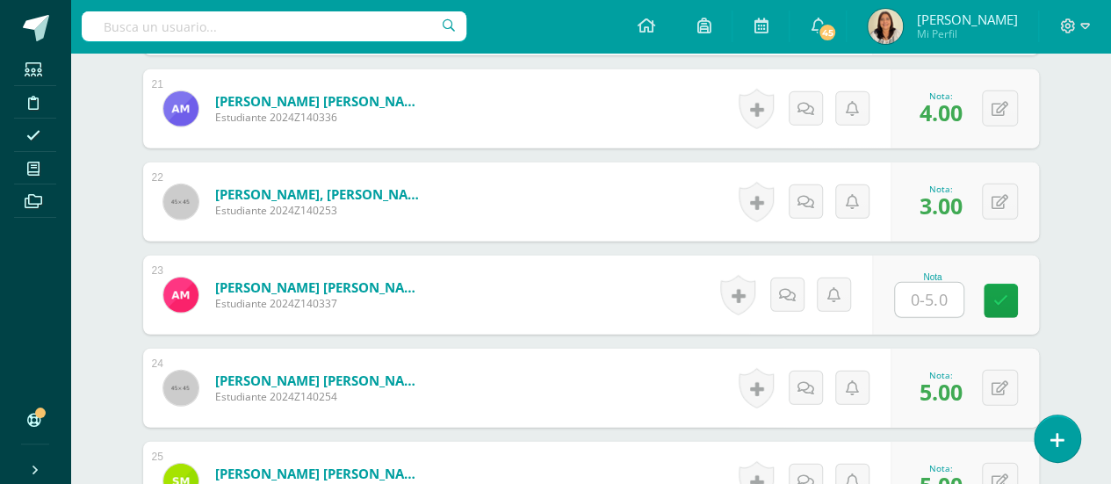
click at [924, 295] on input "text" at bounding box center [929, 300] width 68 height 34
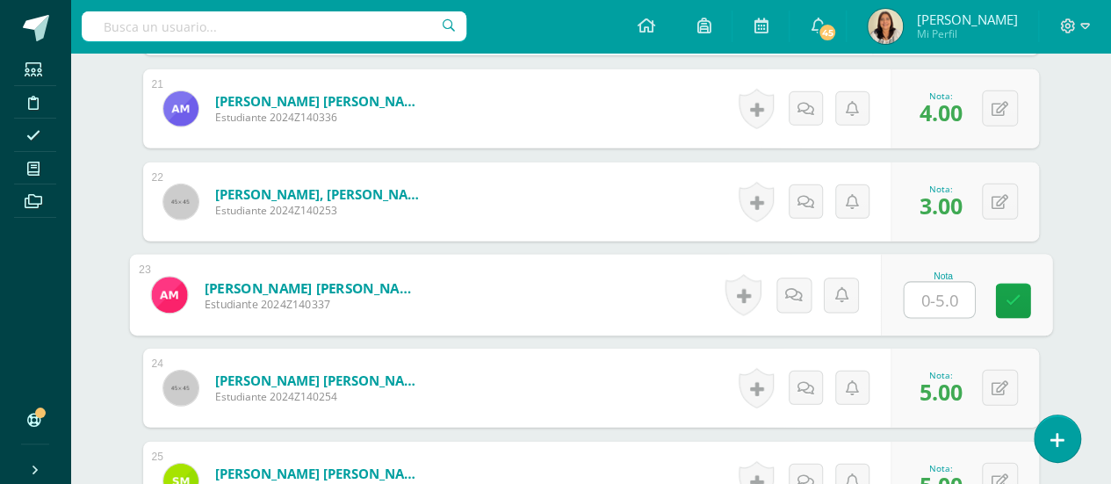
type input "5"
click at [1008, 293] on icon at bounding box center [1012, 300] width 16 height 15
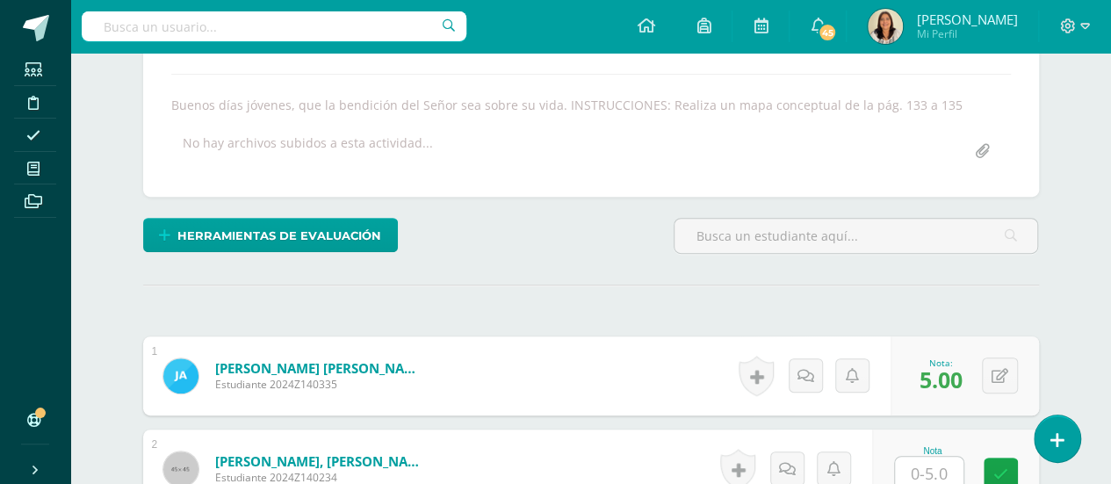
scroll to position [400, 0]
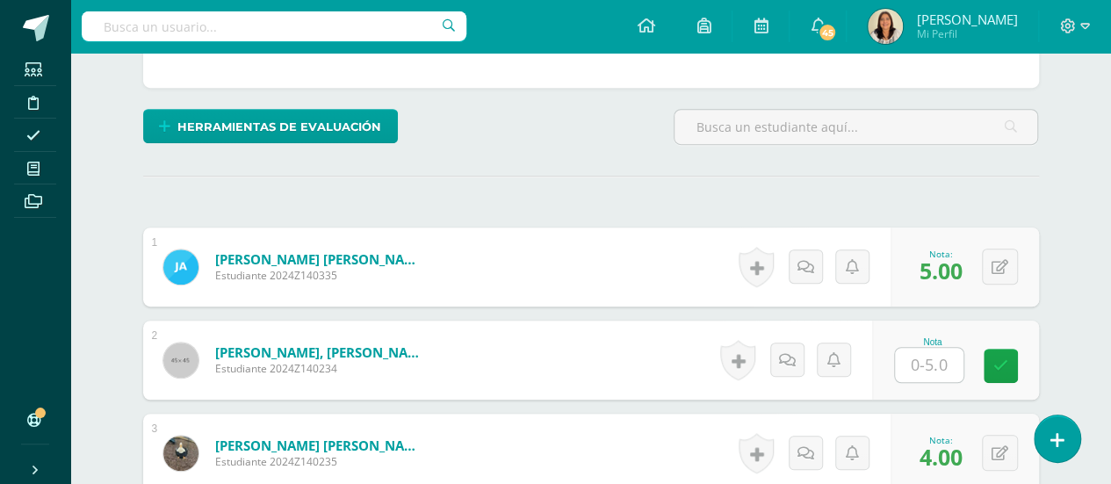
click at [933, 350] on input "text" at bounding box center [929, 365] width 68 height 34
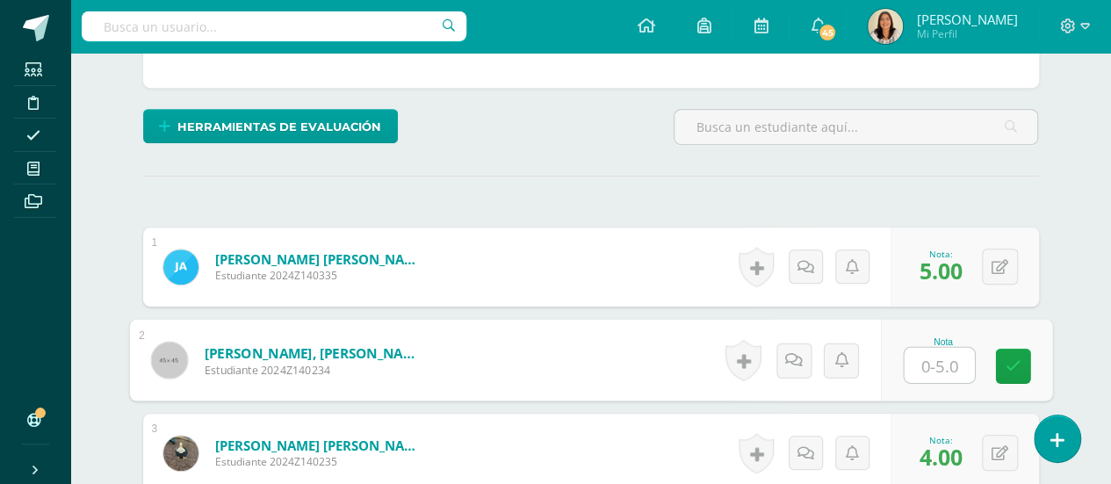
type input "2"
click at [1011, 370] on link at bounding box center [1012, 366] width 35 height 35
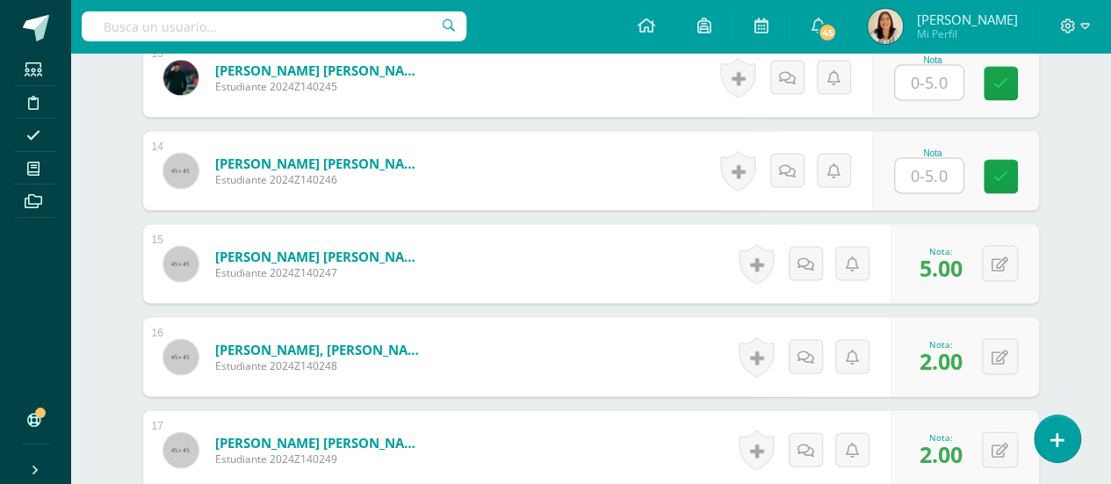
scroll to position [1717, 0]
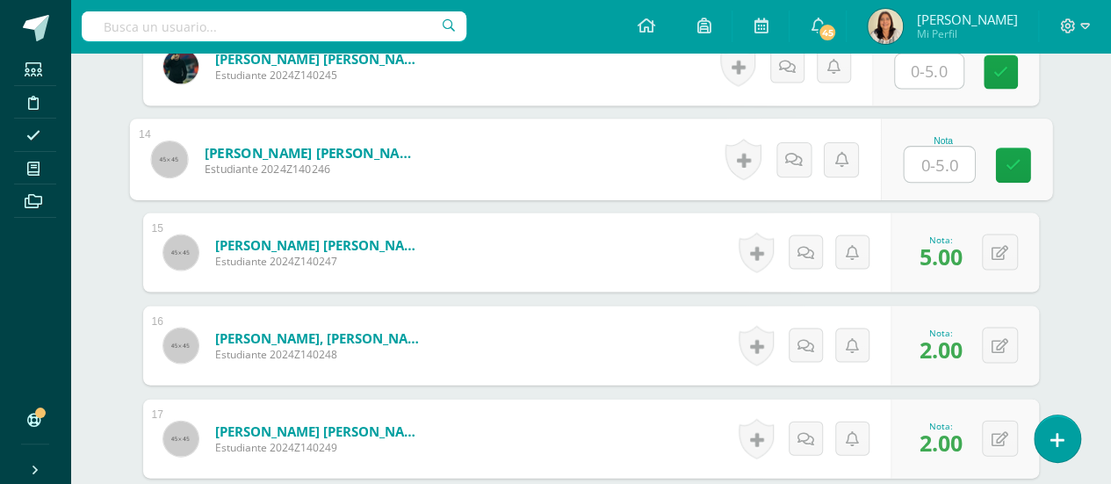
click at [937, 160] on input "text" at bounding box center [939, 165] width 70 height 35
type input "3"
click at [1019, 158] on icon at bounding box center [1012, 165] width 16 height 15
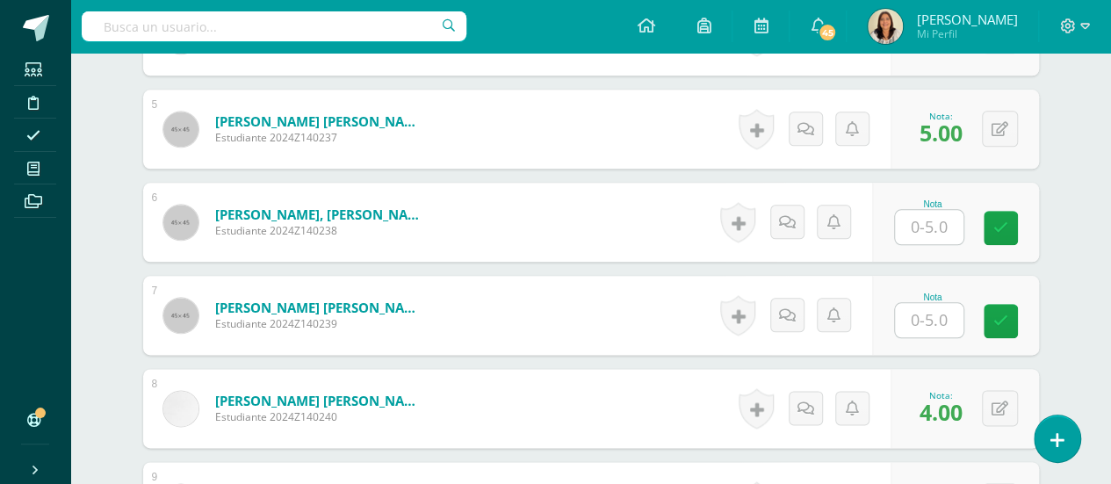
scroll to position [1014, 0]
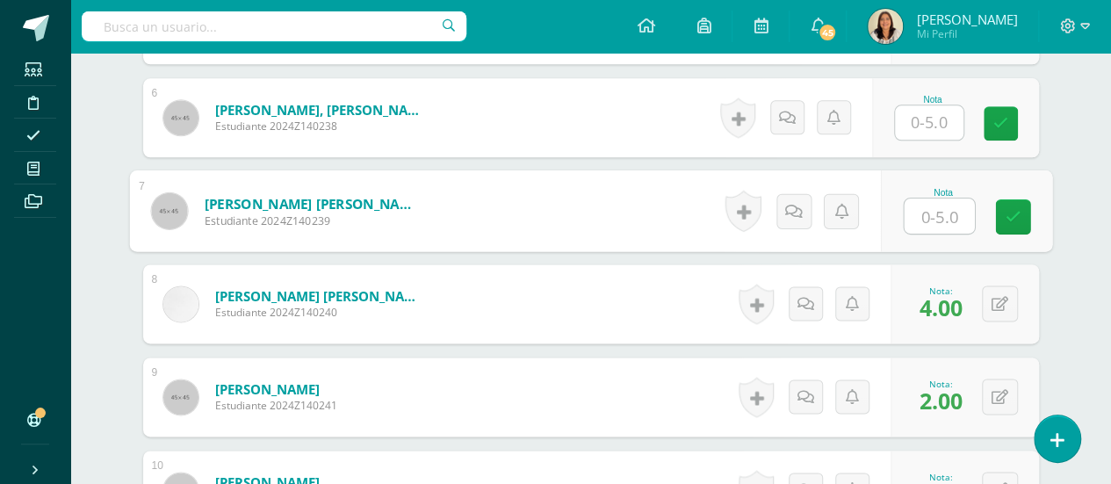
click at [936, 215] on input "text" at bounding box center [939, 215] width 70 height 35
type input "5"
click at [1001, 218] on link at bounding box center [1012, 216] width 35 height 35
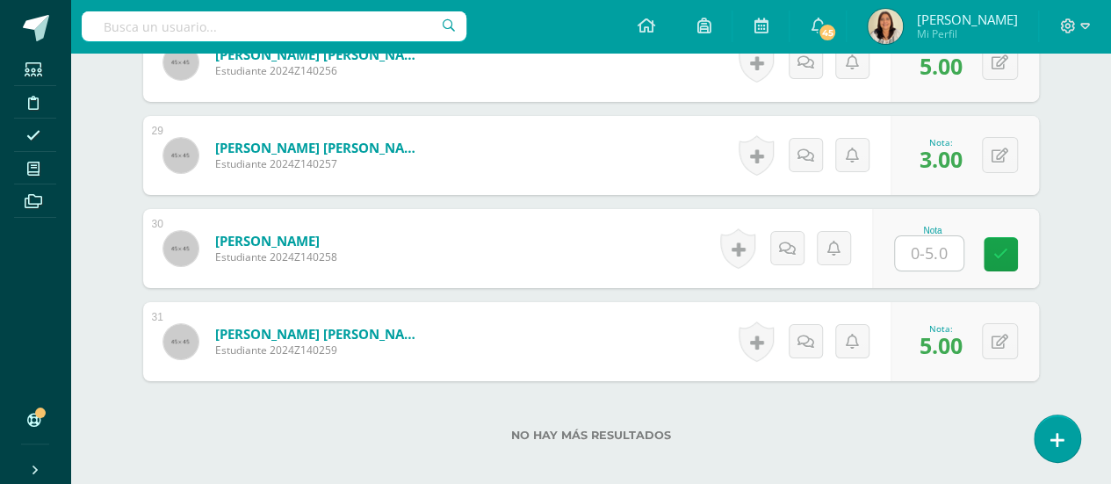
scroll to position [3121, 0]
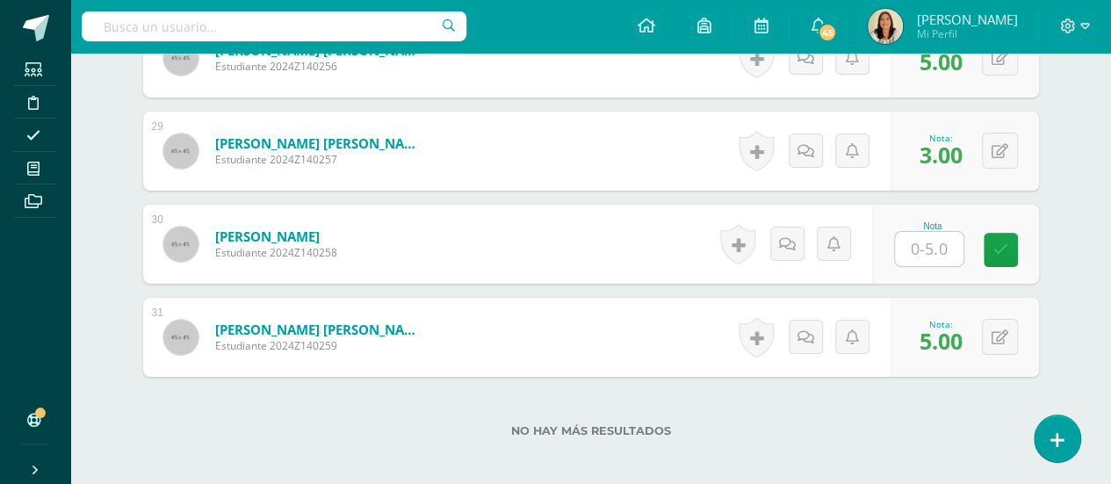
click at [910, 249] on input "text" at bounding box center [929, 249] width 68 height 34
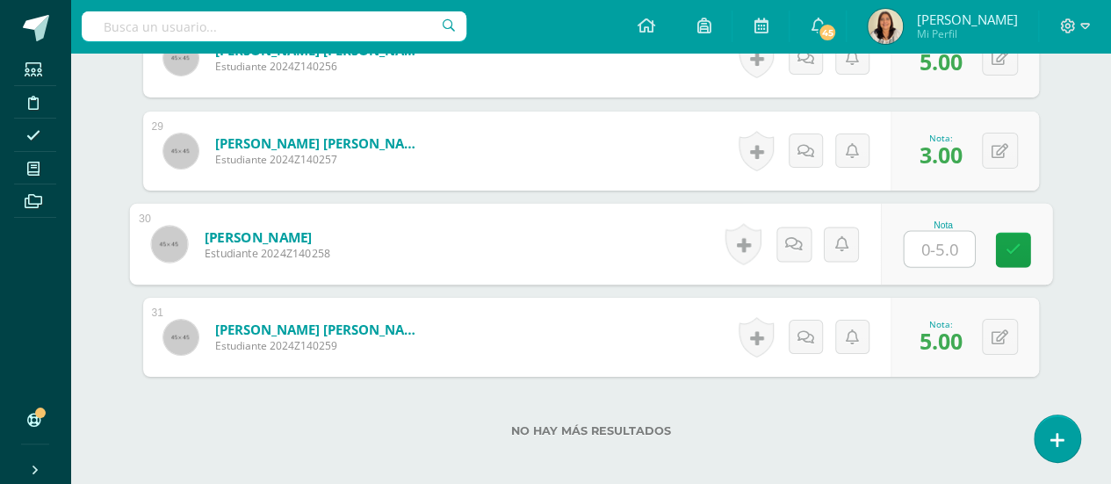
type input "5"
click at [1019, 247] on link at bounding box center [1012, 250] width 35 height 35
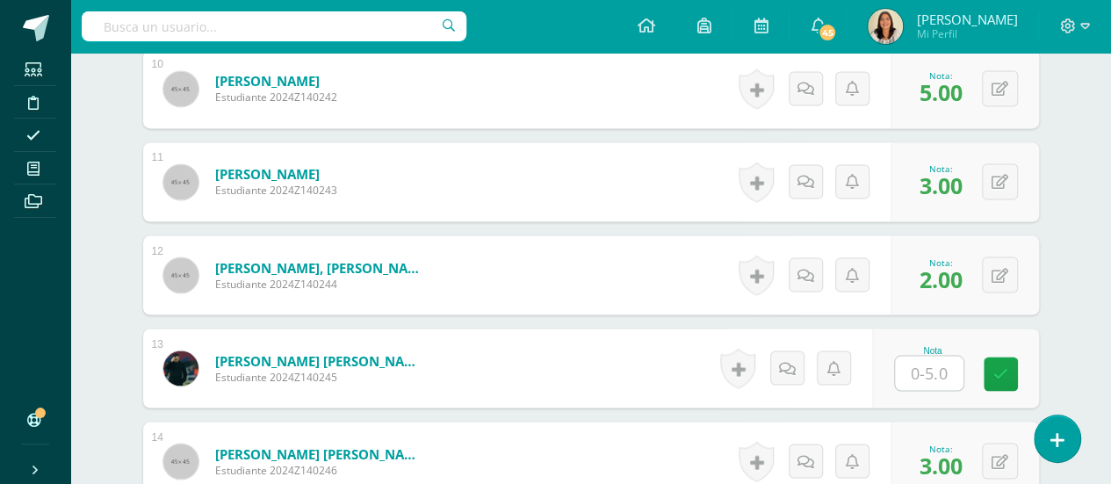
scroll to position [1453, 0]
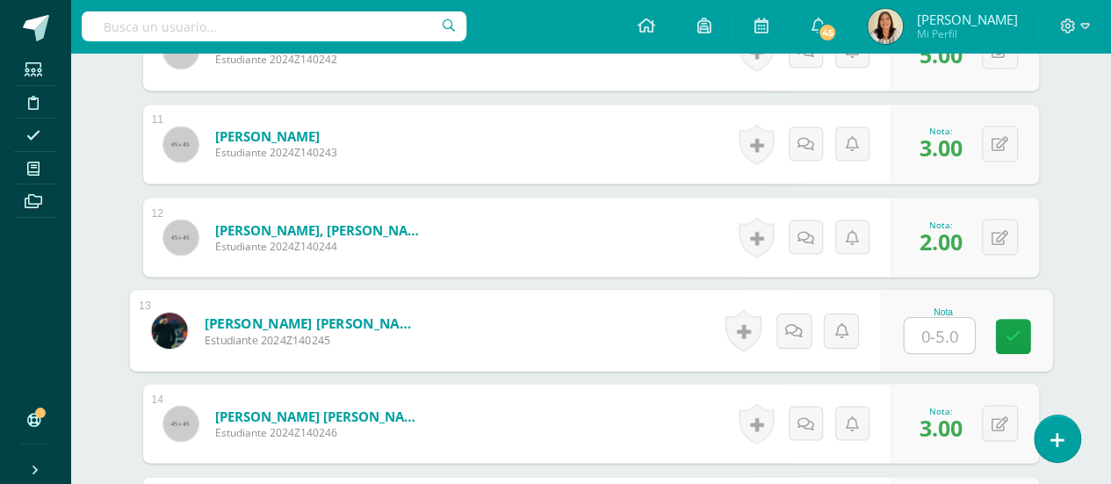
click at [931, 343] on input "text" at bounding box center [939, 335] width 70 height 35
type input "5"
type input "4"
click at [1014, 328] on icon at bounding box center [1012, 335] width 16 height 15
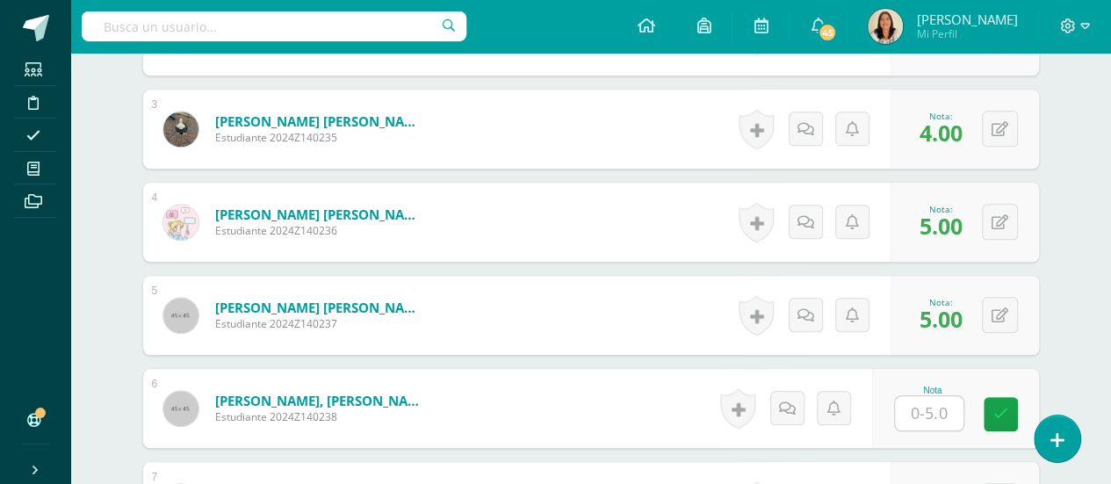
scroll to position [751, 0]
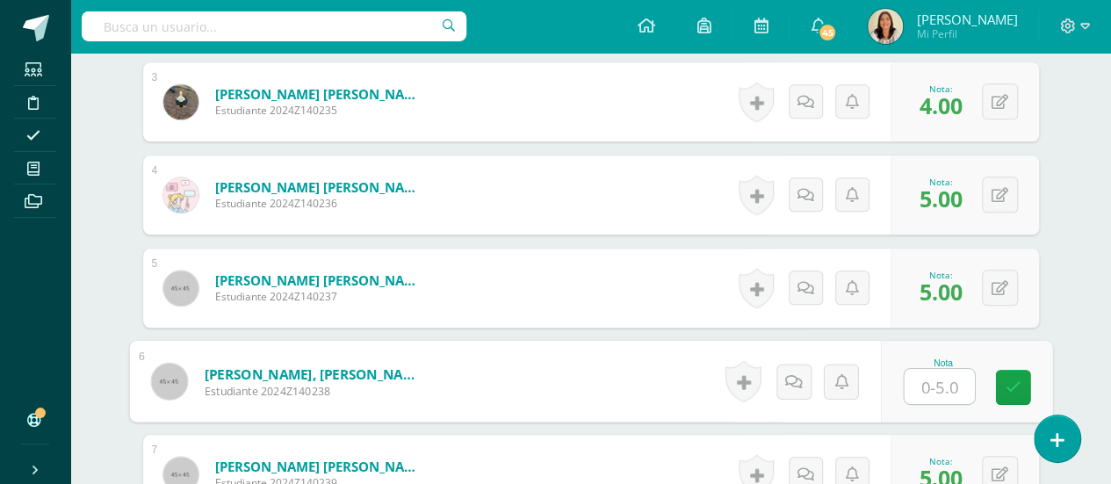
click at [931, 384] on input "text" at bounding box center [939, 386] width 70 height 35
type input "4"
click at [1011, 379] on icon at bounding box center [1012, 386] width 16 height 15
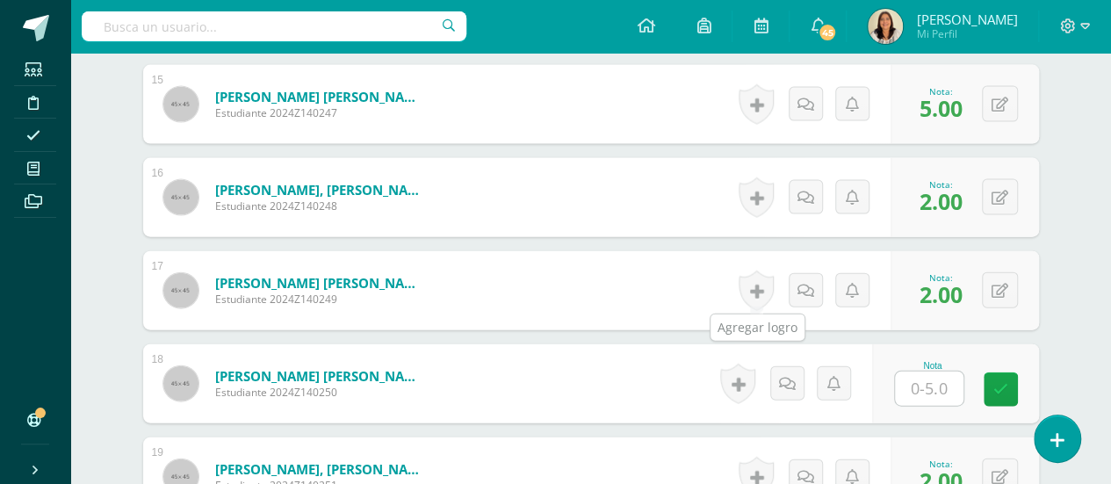
scroll to position [1892, 0]
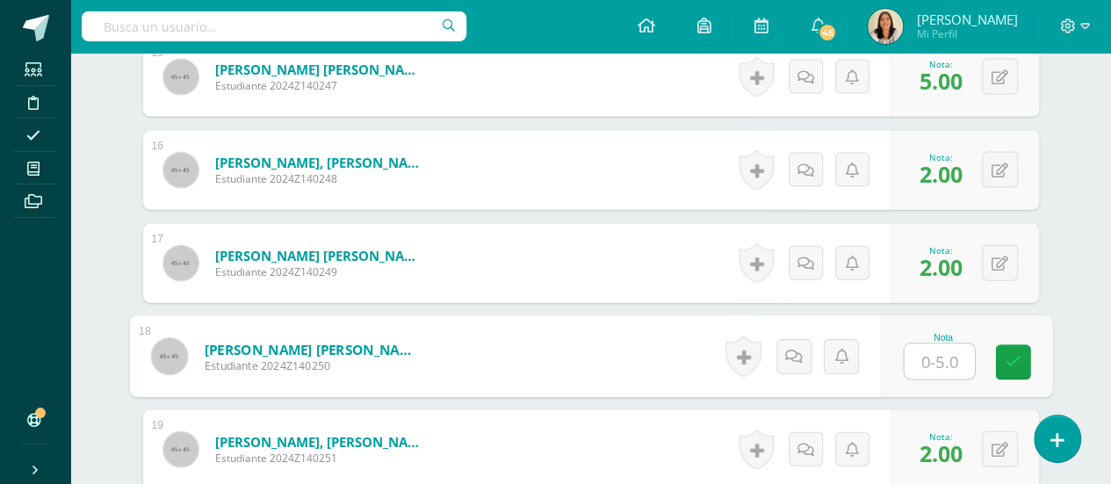
click at [918, 353] on input "text" at bounding box center [939, 361] width 70 height 35
type input "3"
click at [1006, 347] on link at bounding box center [1012, 362] width 35 height 35
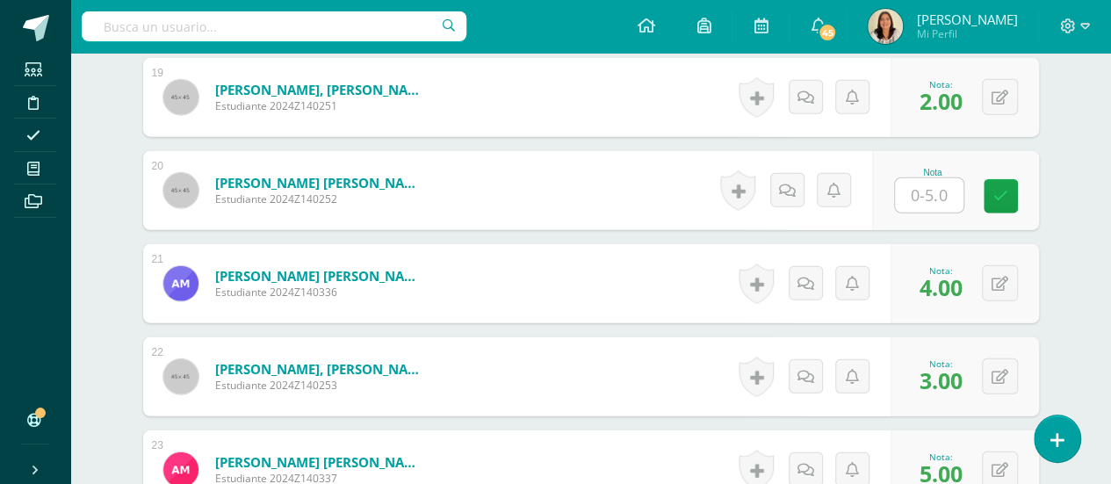
scroll to position [2243, 0]
click at [929, 197] on input "text" at bounding box center [929, 196] width 68 height 34
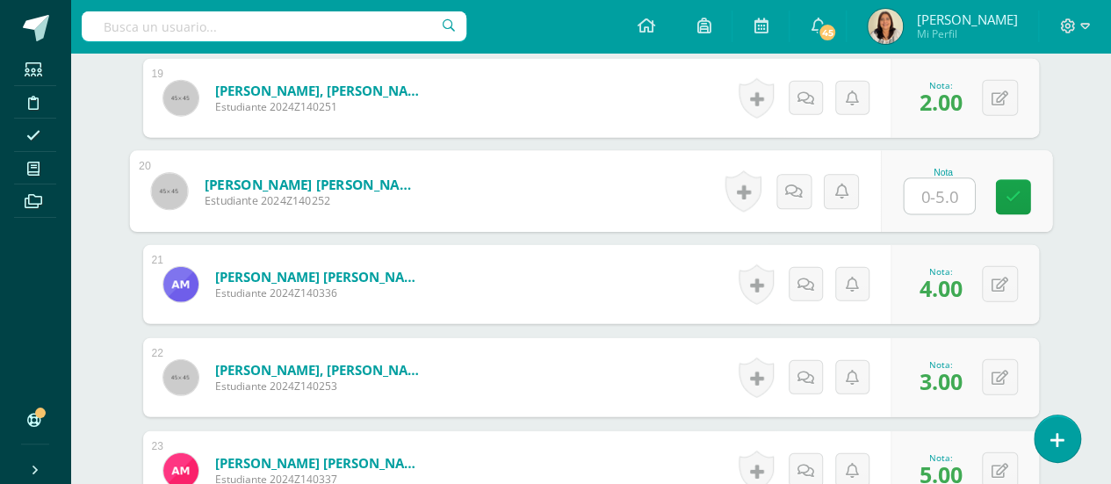
type input "5"
click at [1017, 191] on icon at bounding box center [1012, 197] width 16 height 15
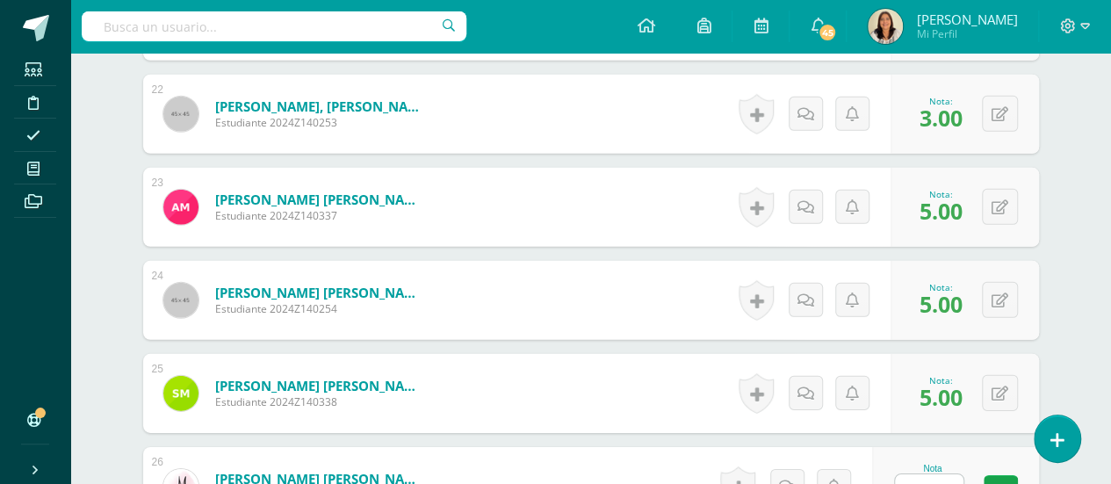
scroll to position [2682, 0]
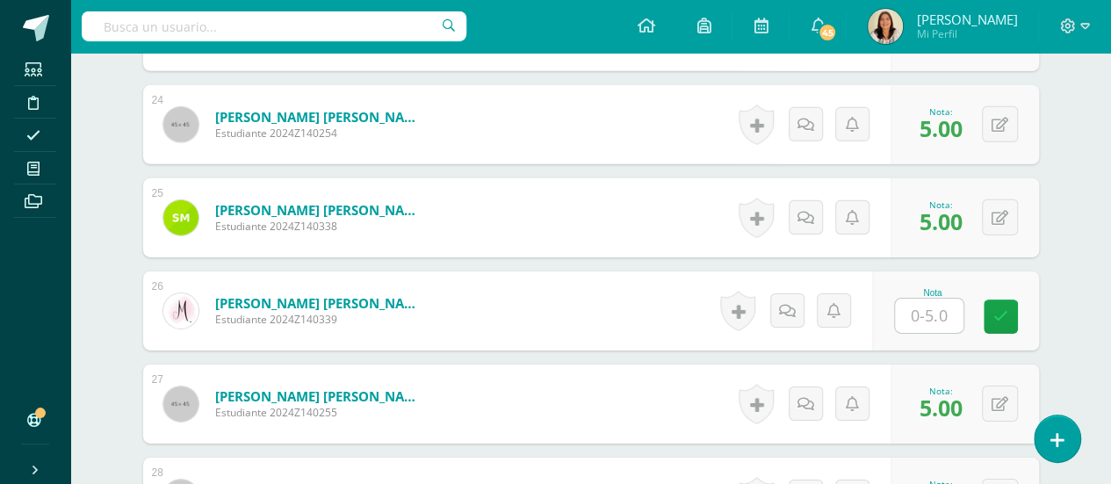
click at [945, 317] on input "text" at bounding box center [929, 316] width 68 height 34
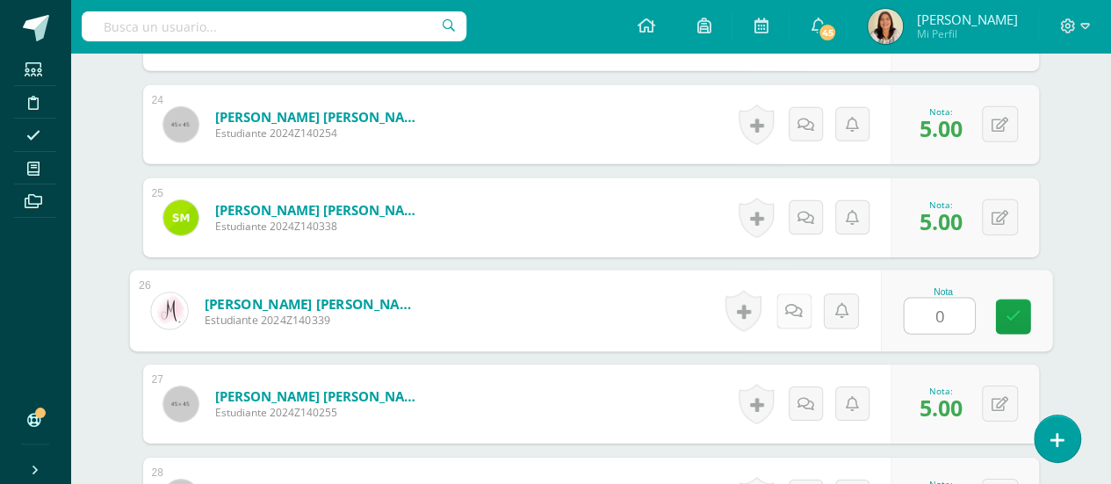
type input "0"
click at [797, 306] on icon at bounding box center [793, 310] width 18 height 15
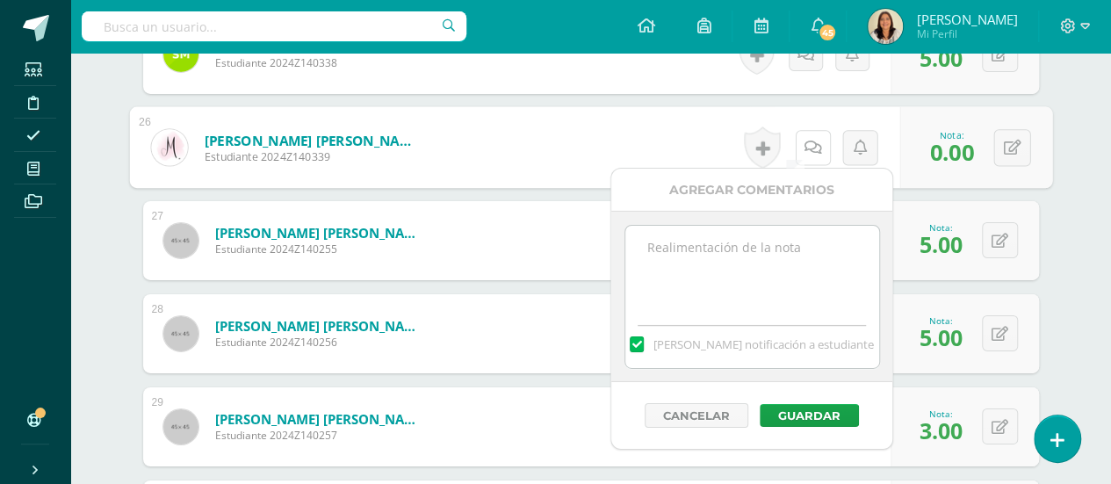
scroll to position [2858, 0]
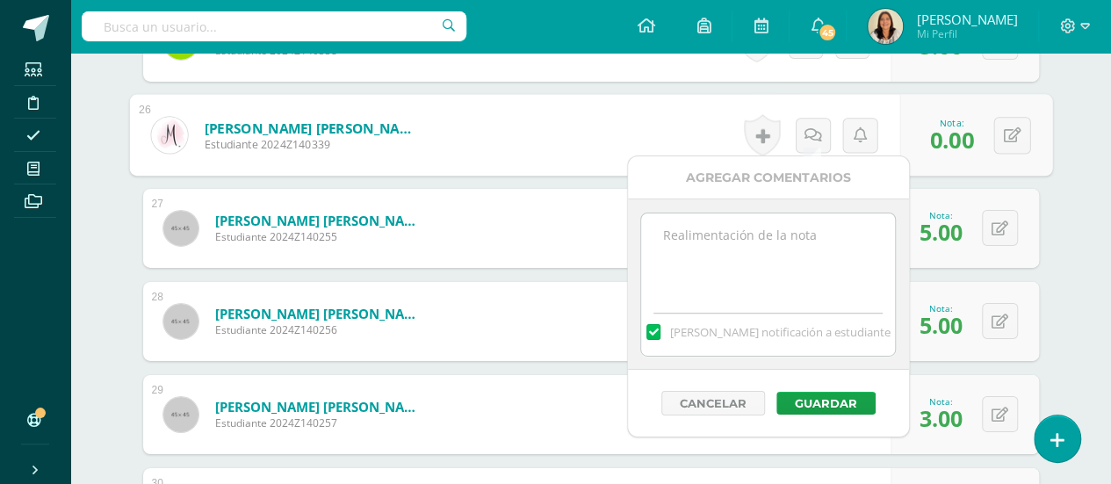
click at [737, 257] on textarea at bounding box center [768, 257] width 254 height 88
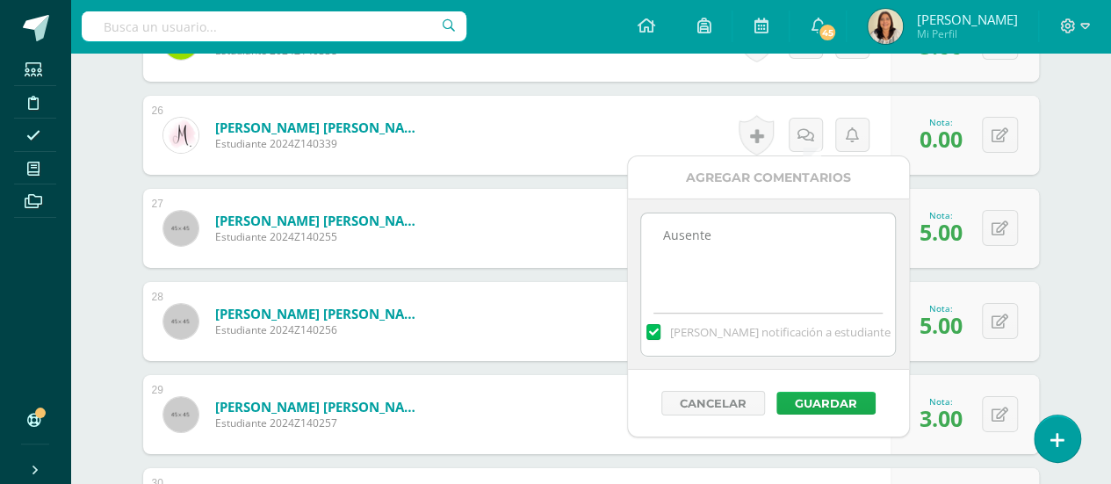
type textarea "Ausente"
click at [838, 392] on button "Guardar" at bounding box center [825, 403] width 99 height 23
